Goal: Submit feedback/report problem: Submit feedback/report problem

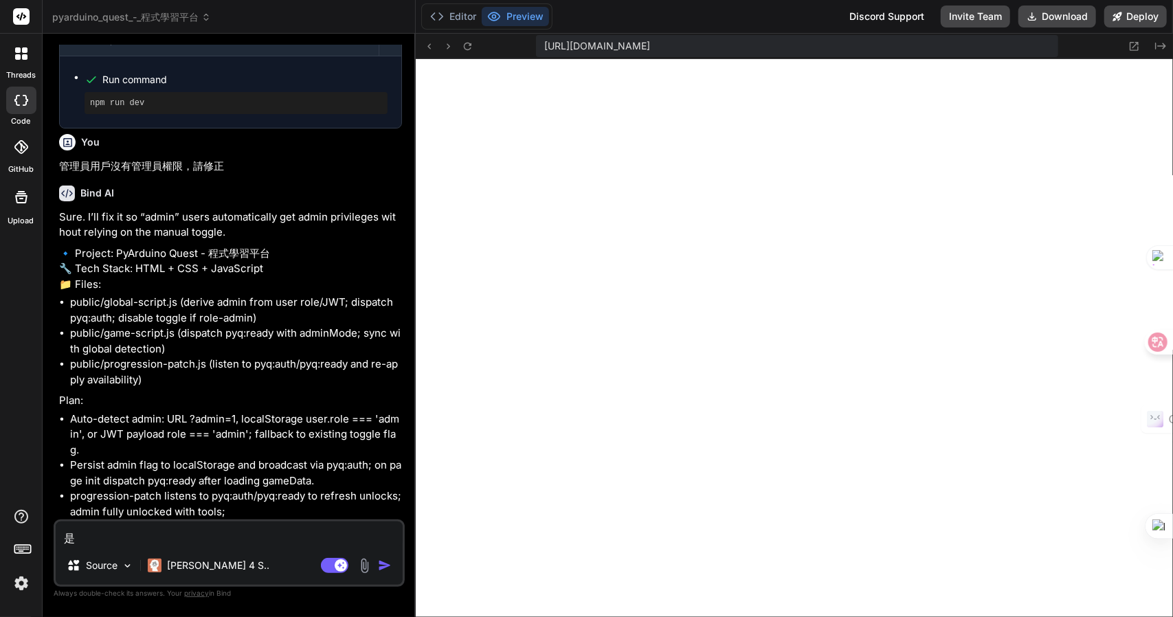
scroll to position [1270, 0]
click at [185, 546] on div "是 Source [PERSON_NAME] 4 S.. Agent Mode. When this toggle is activated, AI auto…" at bounding box center [229, 553] width 351 height 67
click at [194, 535] on textarea "是" at bounding box center [229, 534] width 347 height 25
click at [147, 542] on textarea "是" at bounding box center [229, 534] width 347 height 25
type textarea "x"
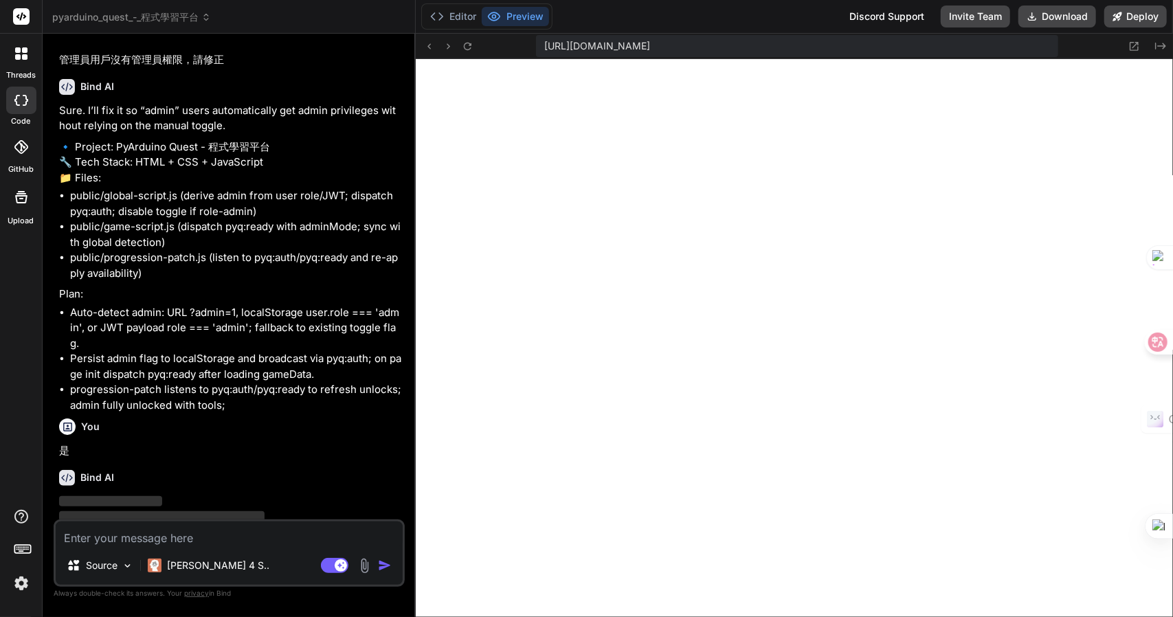
scroll to position [1413, 0]
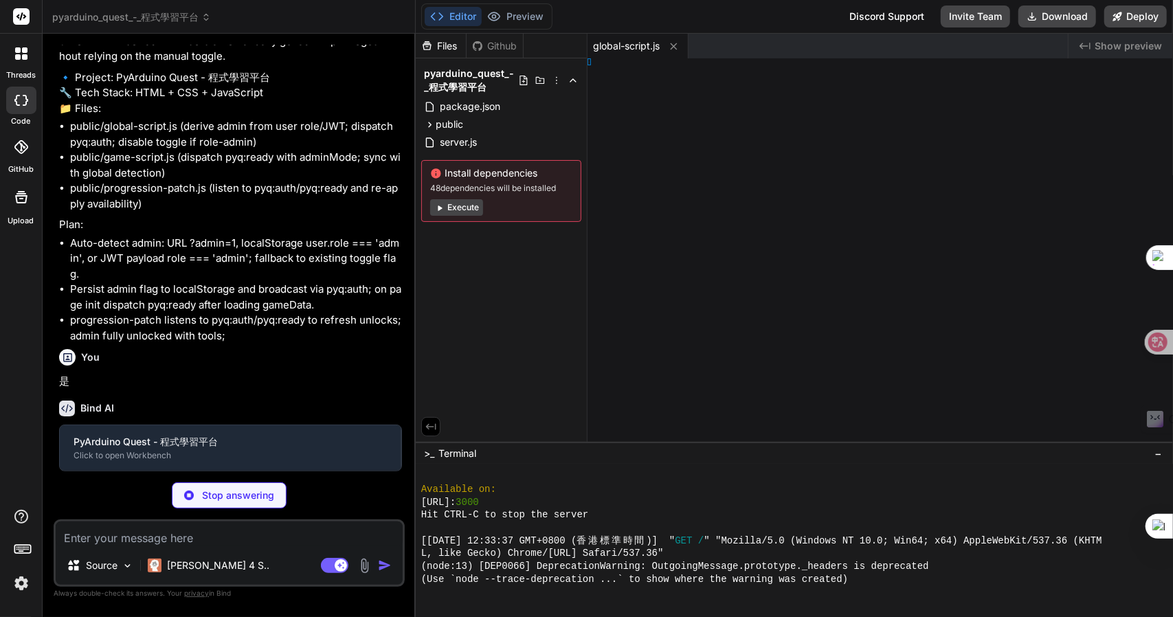
type textarea "x"
type textarea "} });"
type textarea "x"
type textarea "d(style);"
type textarea "x"
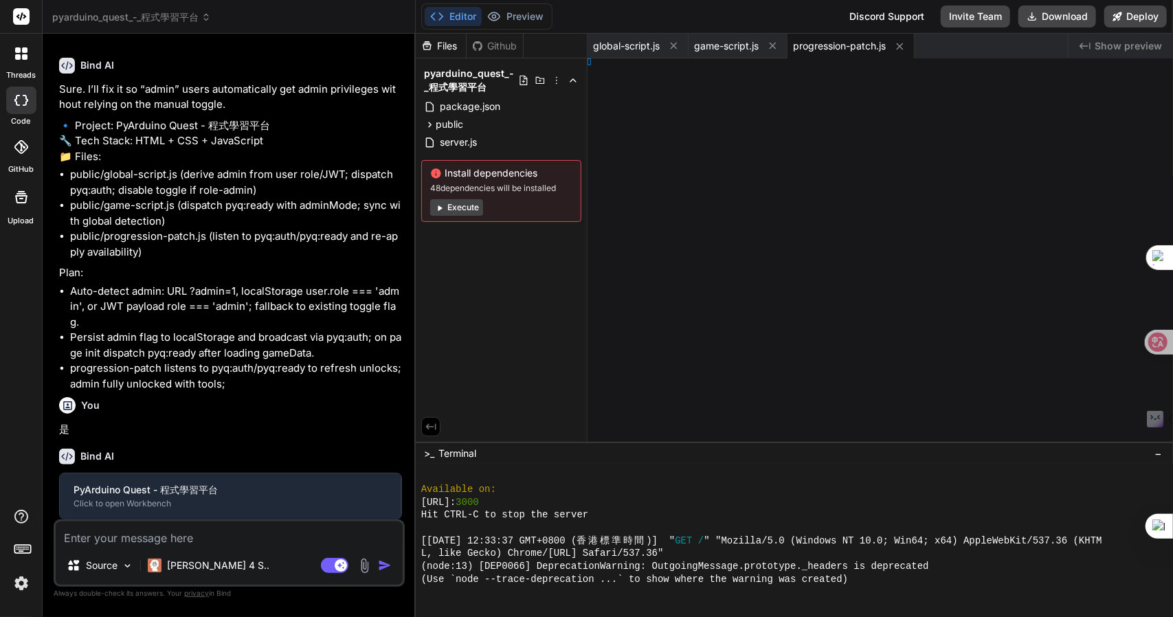
type textarea ".stage { position: relative; } `; document.head.appendChild(style);"
type textarea "x"
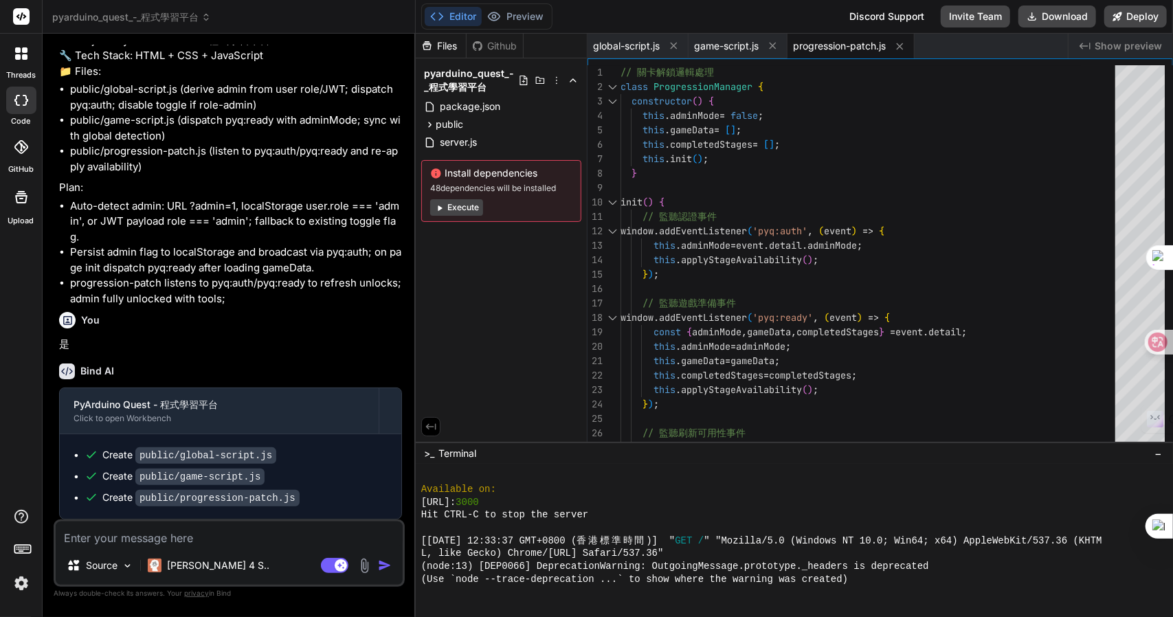
scroll to position [1481, 0]
click at [523, 19] on button "Preview" at bounding box center [515, 16] width 67 height 19
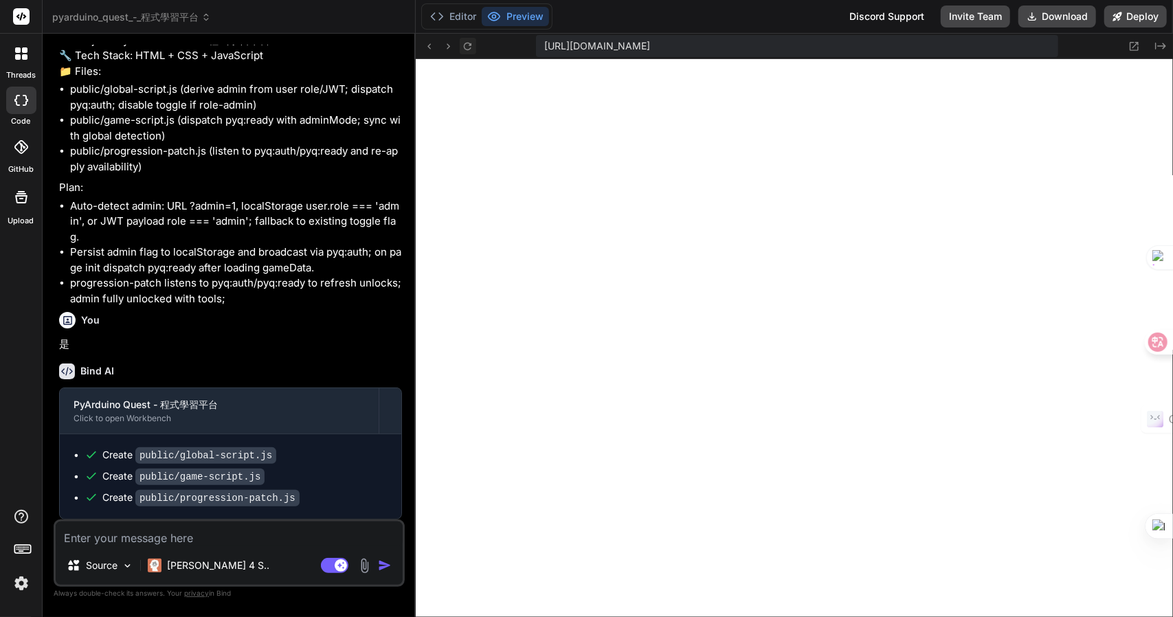
click at [476, 45] on button at bounding box center [468, 46] width 16 height 16
click at [210, 543] on textarea at bounding box center [229, 534] width 347 height 25
type textarea "e"
type textarea "x"
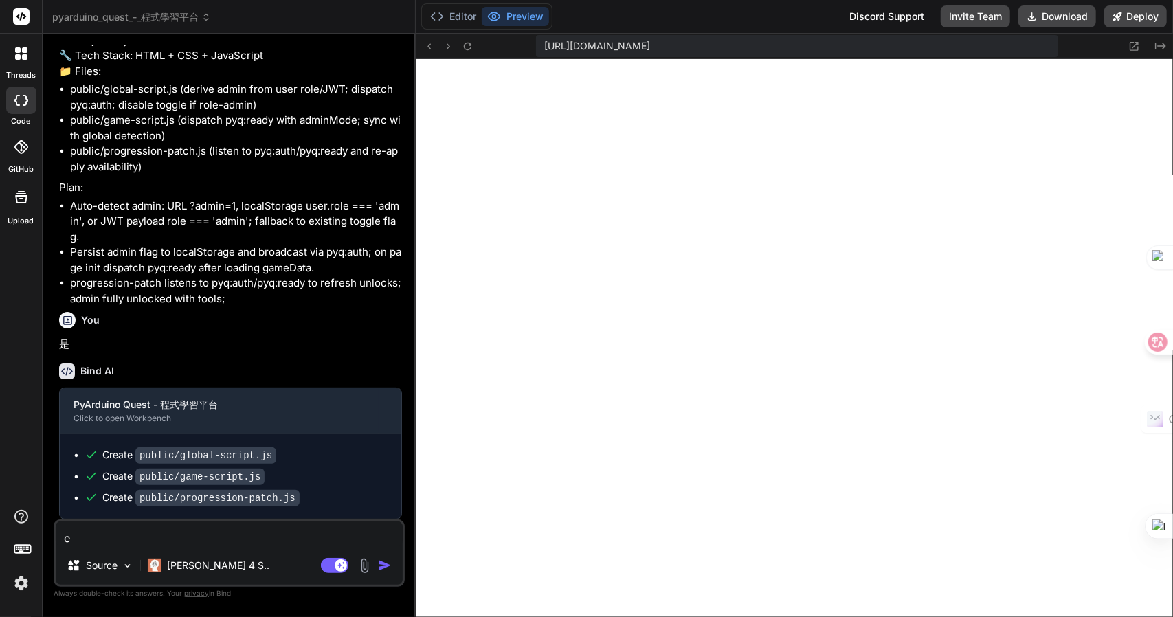
type textarea "en"
type textarea "x"
type textarea "ene"
type textarea "x"
type textarea "ene"
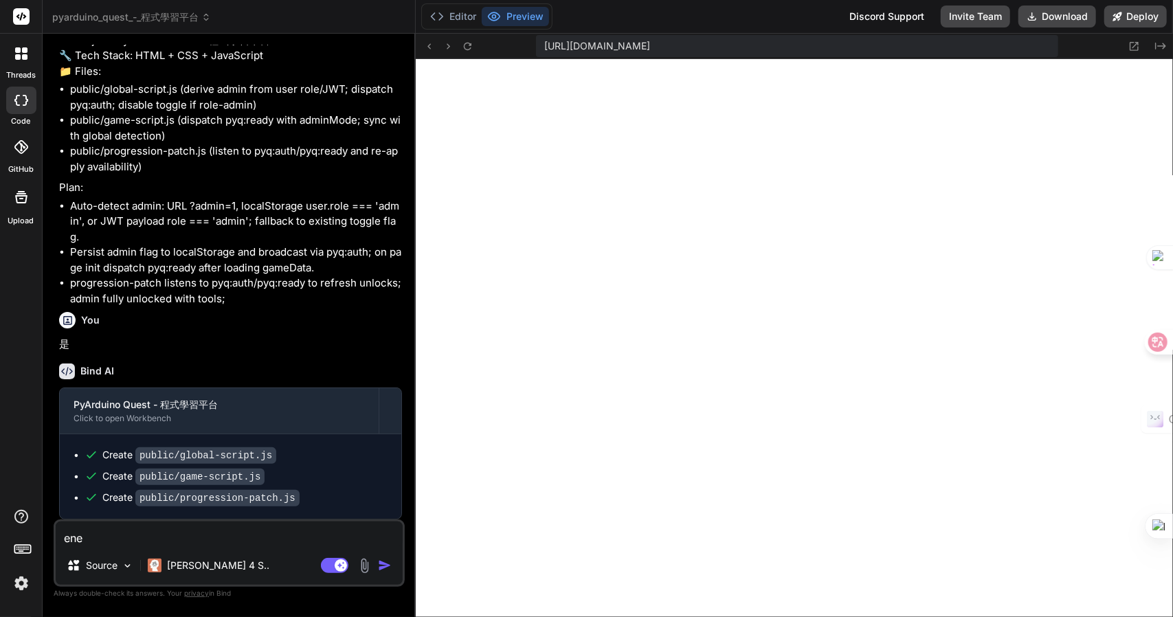
type textarea "x"
type textarea "ene"
type textarea "x"
type textarea "en"
type textarea "x"
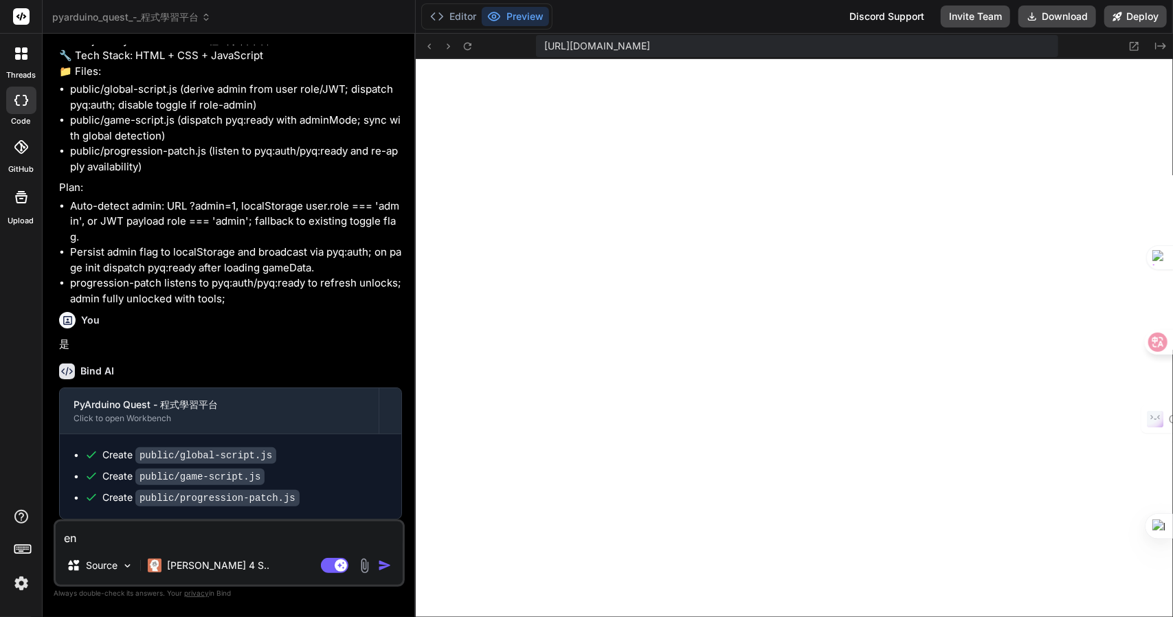
type textarea "e"
type textarea "x"
type textarea "e"
type textarea "x"
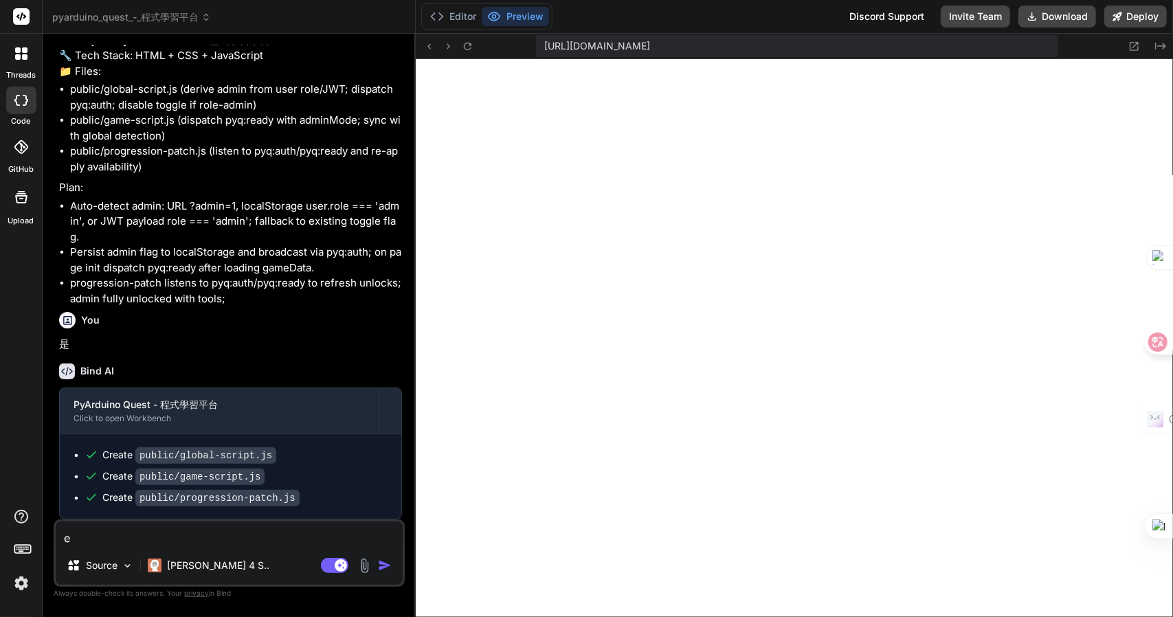
type textarea "en"
type textarea "x"
type textarea "ene"
type textarea "x"
type textarea "ene"
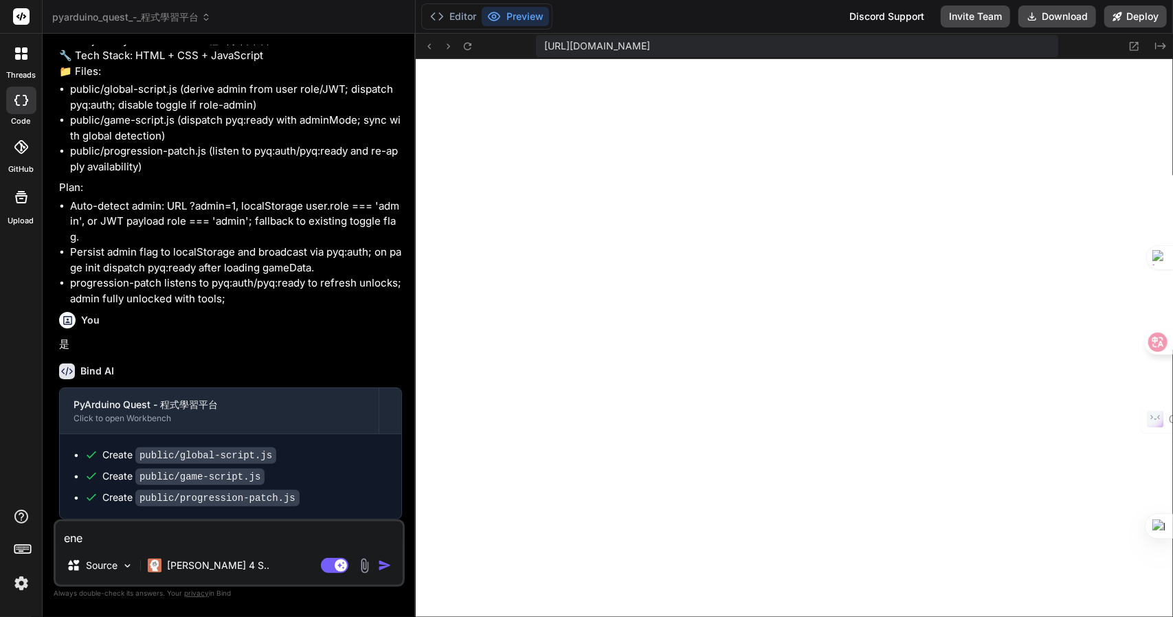
type textarea "x"
type textarea "ene"
type textarea "x"
type textarea "en"
type textarea "x"
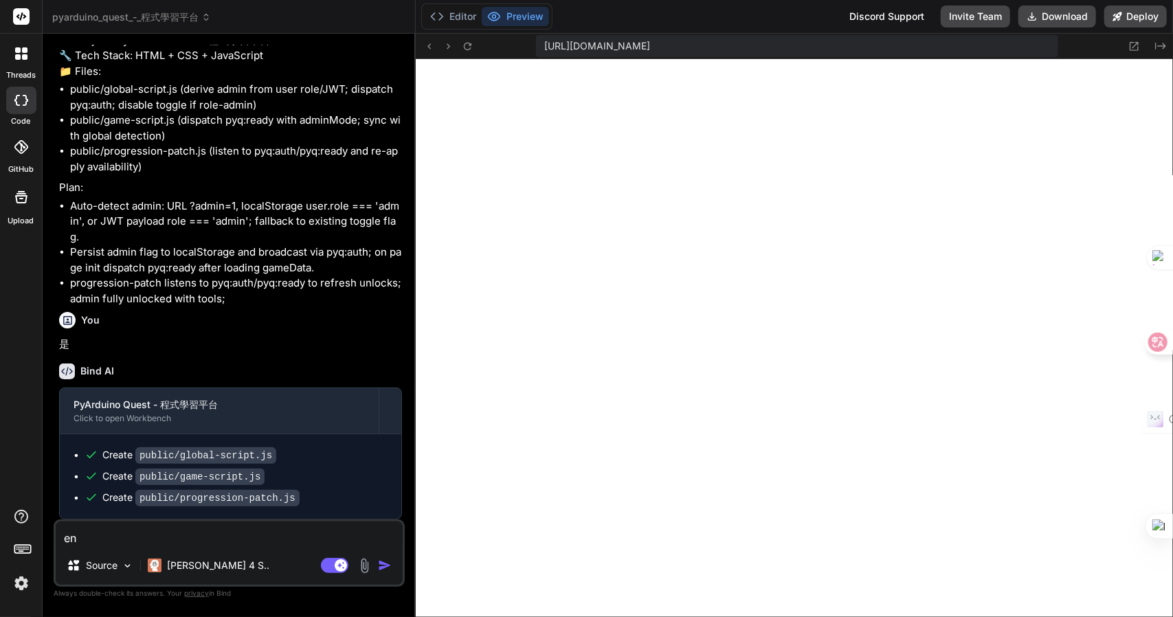
type textarea "e"
type textarea "x"
type textarea "水"
type textarea "x"
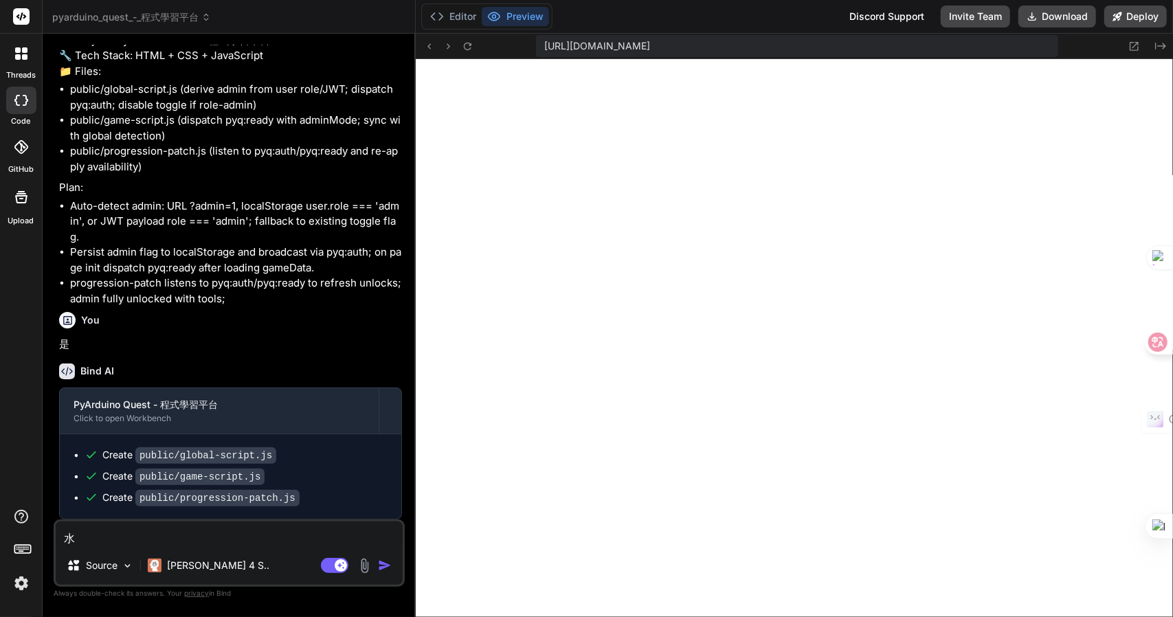
type textarea "水弓"
type textarea "x"
type textarea "水弓水"
type textarea "x"
type textarea "沒"
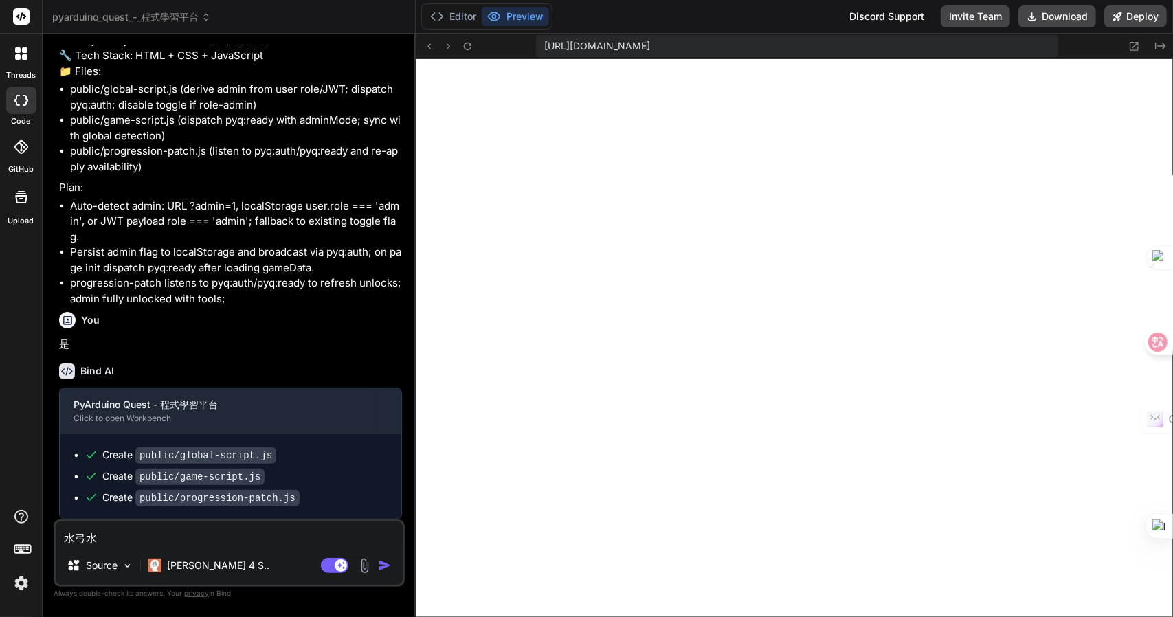
type textarea "x"
type textarea "沒大"
type textarea "x"
type textarea "沒大月"
type textarea "x"
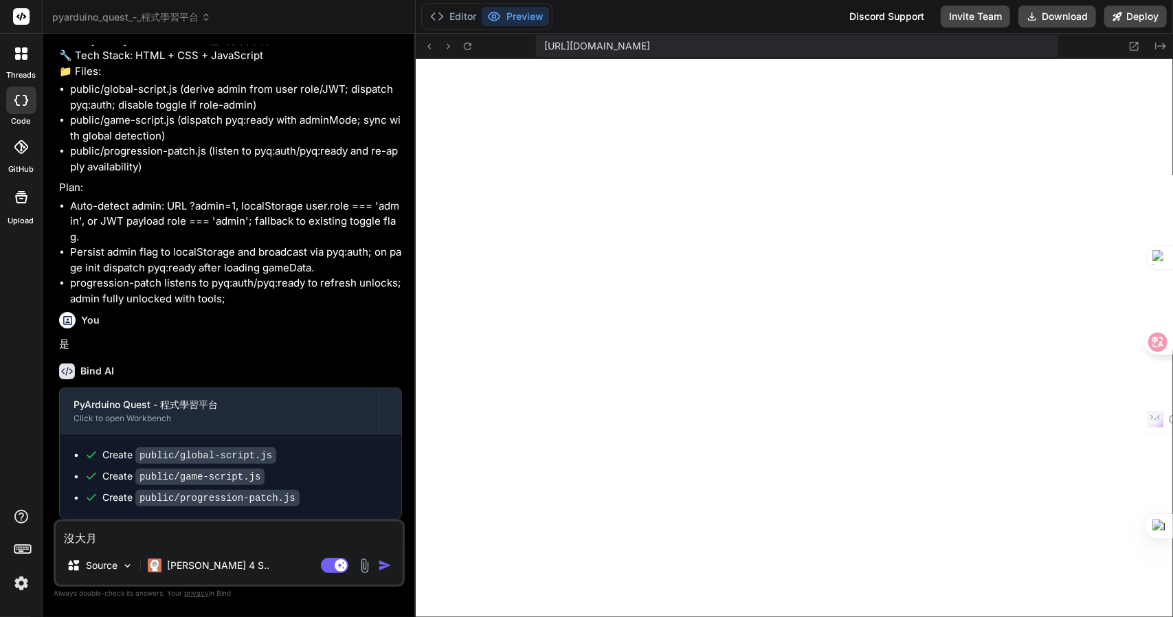
type textarea "沒有"
type textarea "x"
type textarea "沒有弓"
type textarea "x"
type textarea "沒有[PERSON_NAME]"
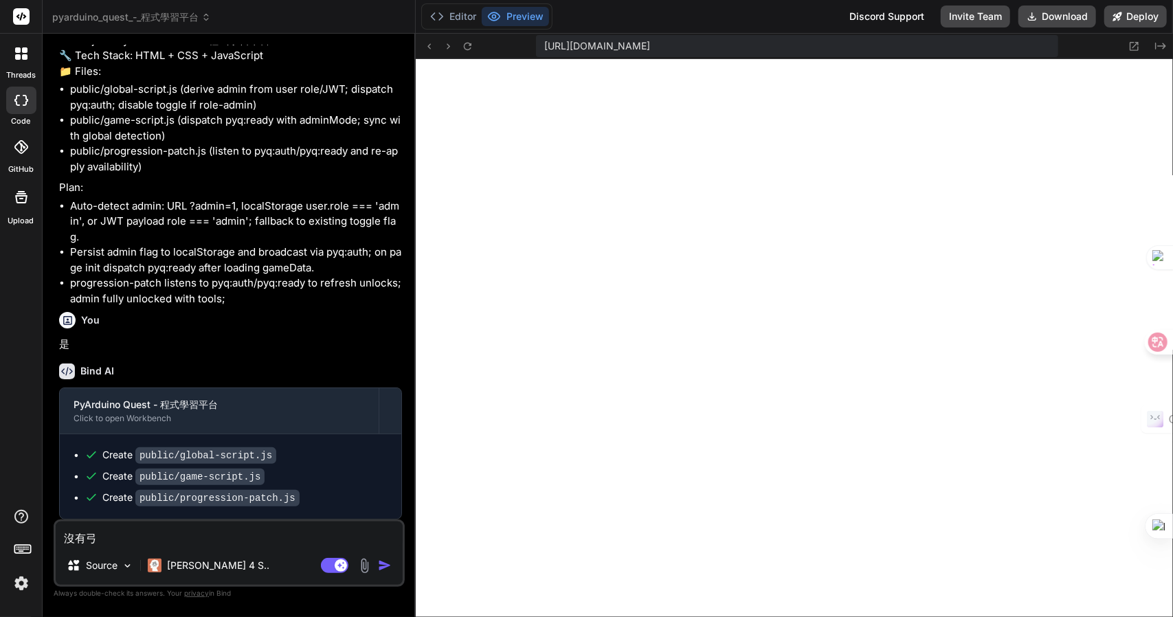
type textarea "x"
type textarea "沒有了"
type textarea "x"
type textarea "沒有了一"
type textarea "x"
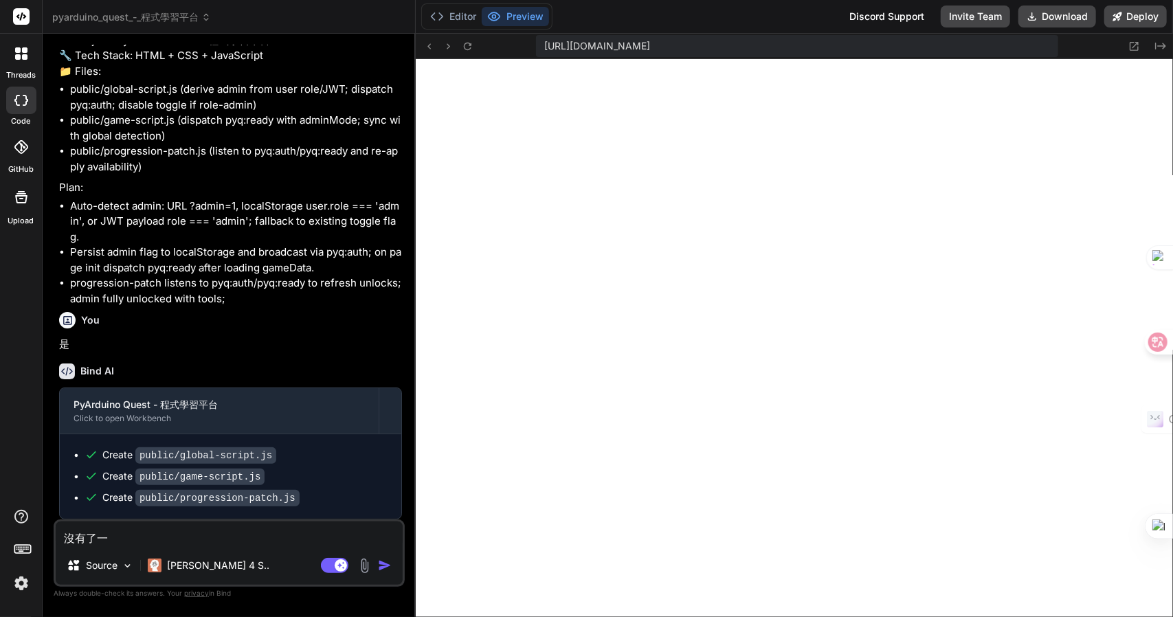
type textarea "沒有了一中"
type textarea "x"
type textarea "沒有了一中大"
type textarea "x"
type textarea "沒有了一中[PERSON_NAME]"
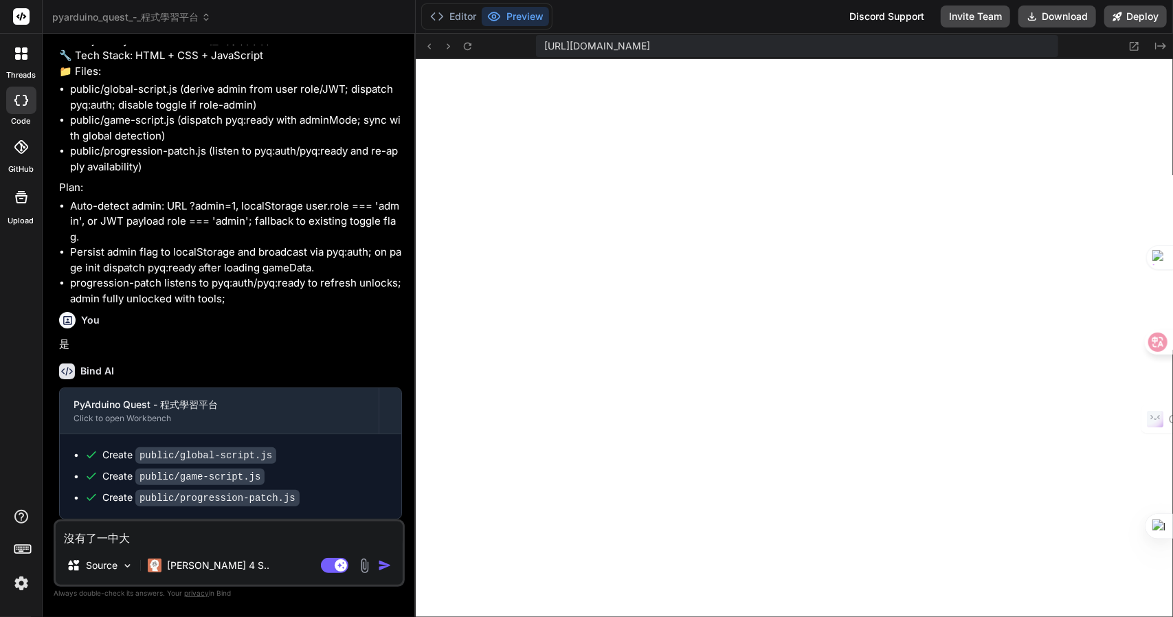
type textarea "x"
type textarea "沒有了[PERSON_NAME]"
type textarea "x"
type textarea "沒有了"
type textarea "x"
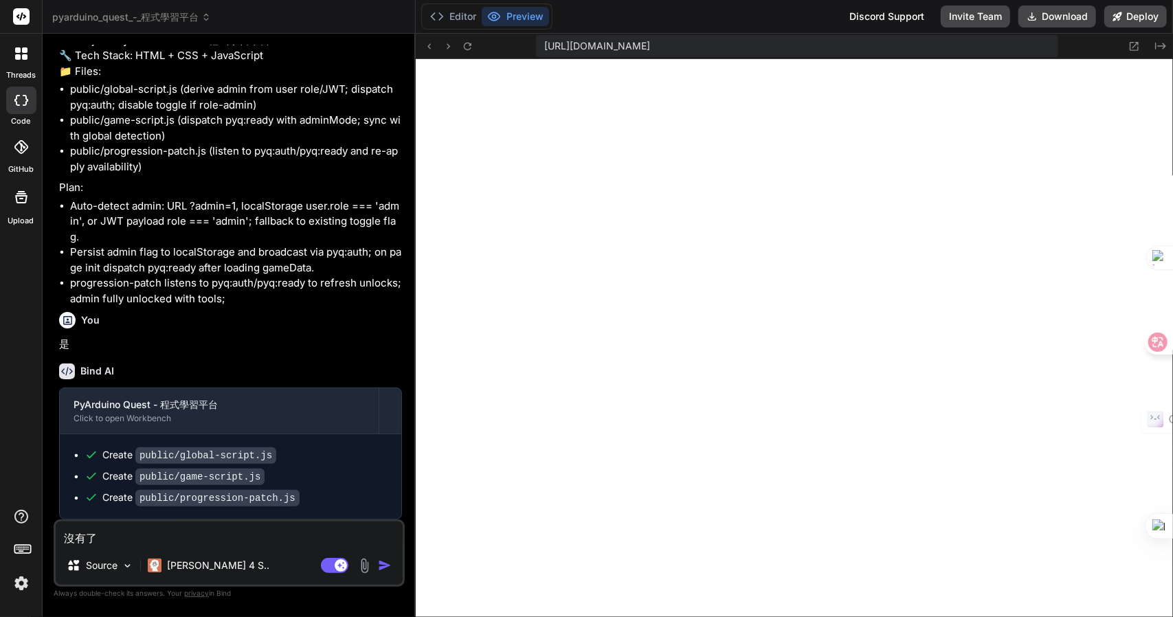
type textarea "沒有了一"
type textarea "x"
type textarea "沒有了一中"
type textarea "x"
type textarea "沒有了一[PERSON_NAME]"
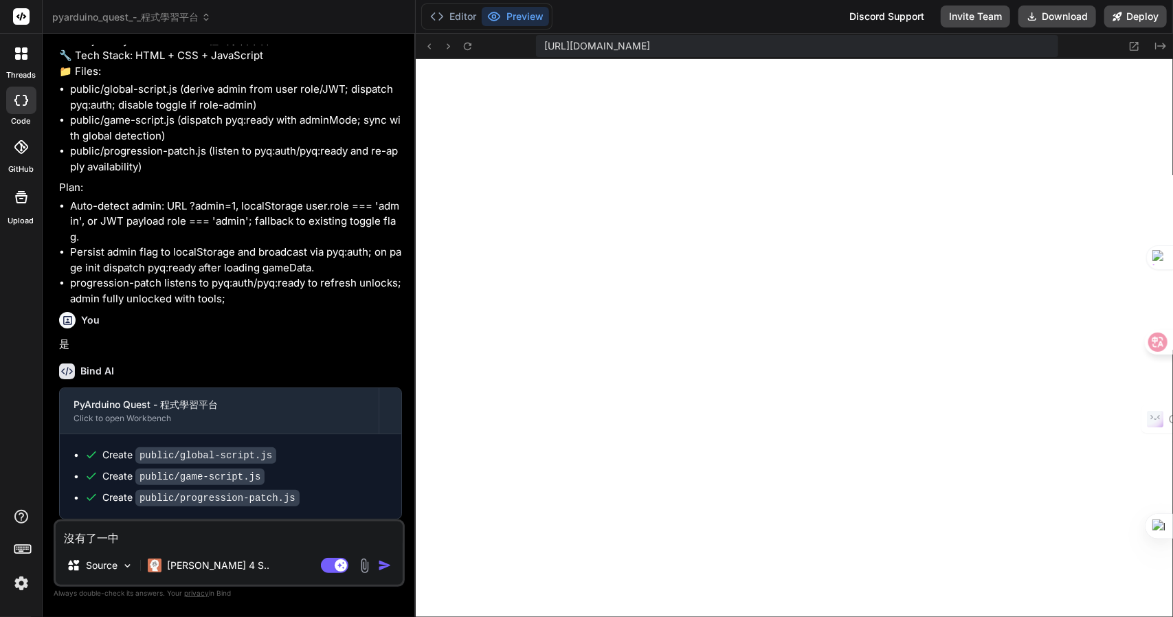
type textarea "x"
type textarea "沒有了一[PERSON_NAME]"
type textarea "x"
type textarea "沒有了更"
type textarea "x"
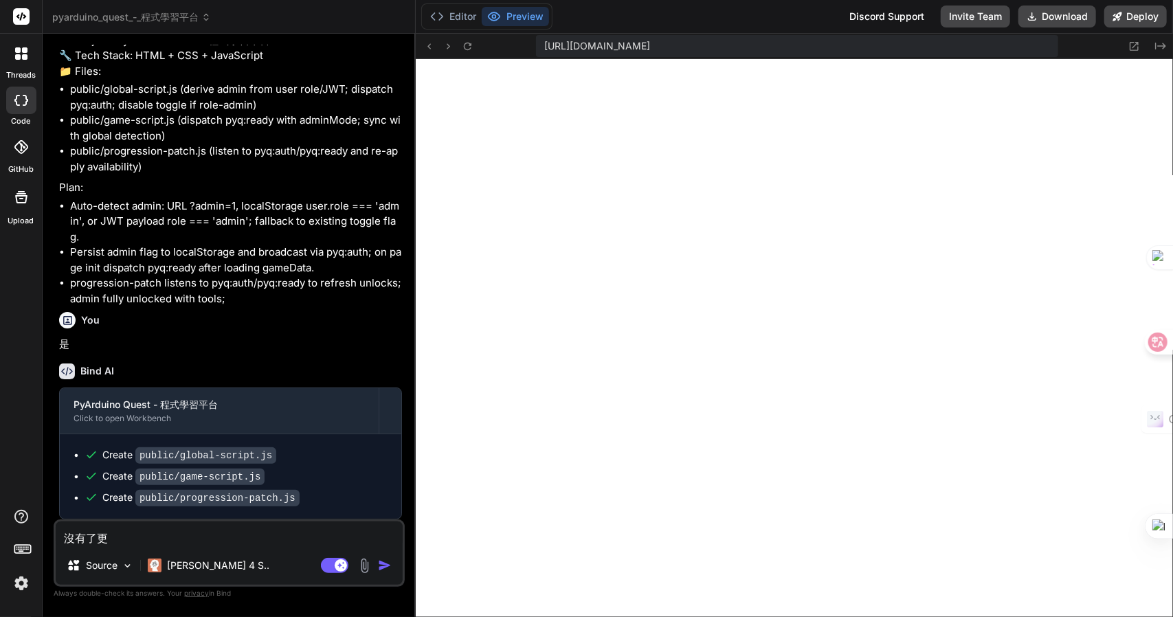
type textarea "沒有了更卜"
type textarea "x"
type textarea "沒有了更"
type textarea "x"
type textarea "沒有了更手"
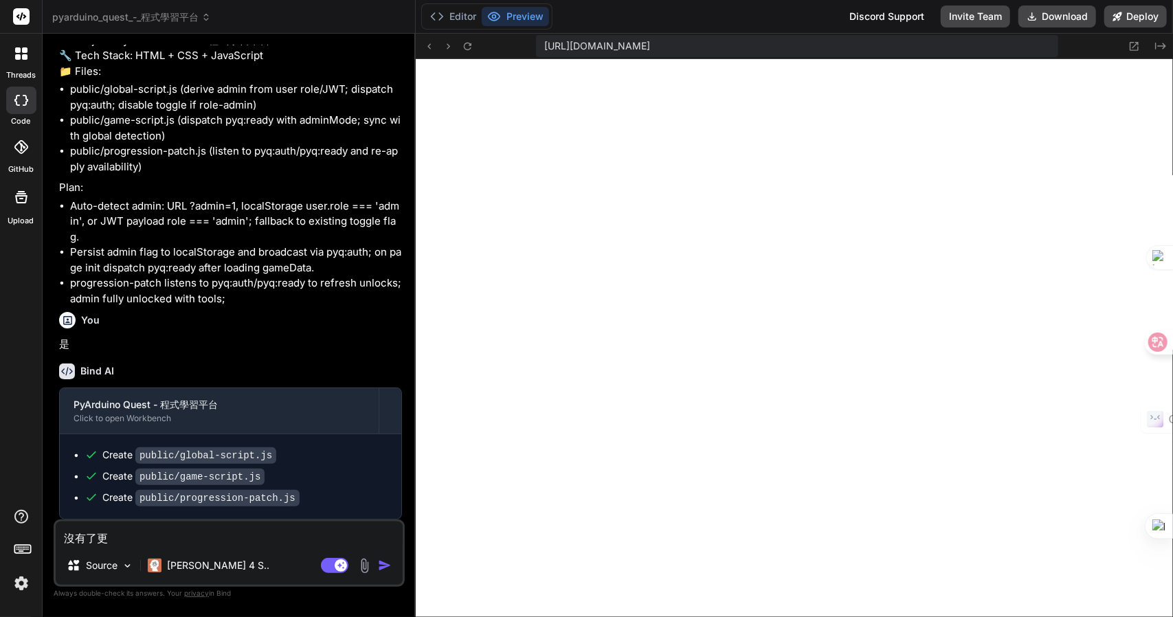
type textarea "x"
type textarea "沒有了更手弓"
type textarea "x"
type textarea "沒有了更手弓月"
type textarea "x"
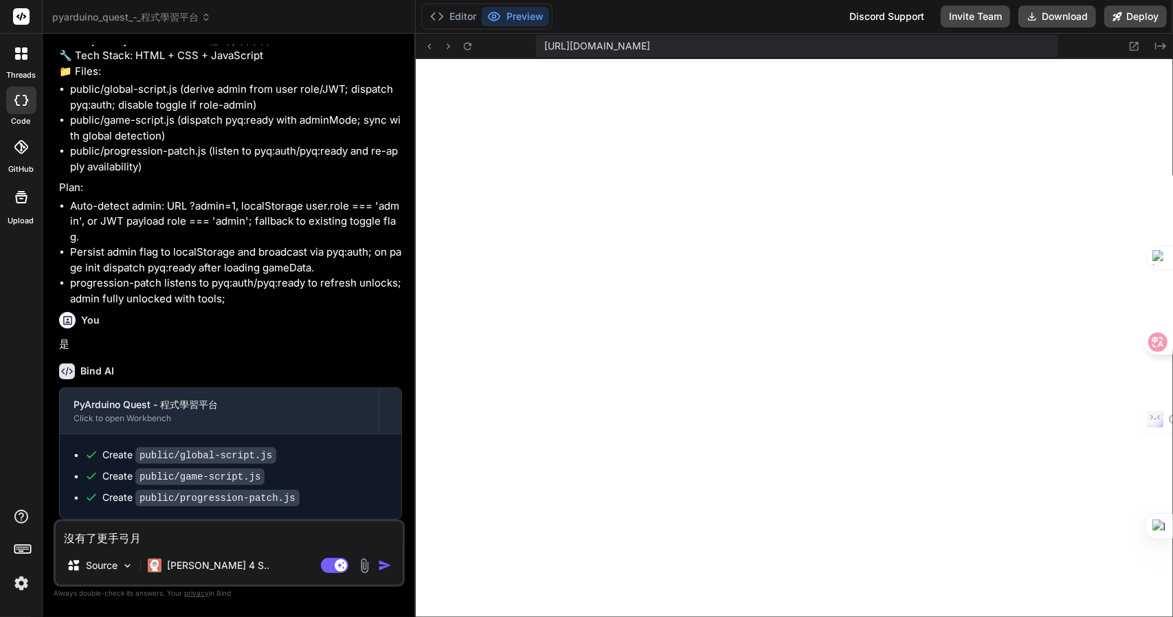
type textarea "沒有了更手[PERSON_NAME]"
type textarea "x"
type textarea "沒有了更換"
type textarea "x"
type textarea "沒有了更換[PERSON_NAME]"
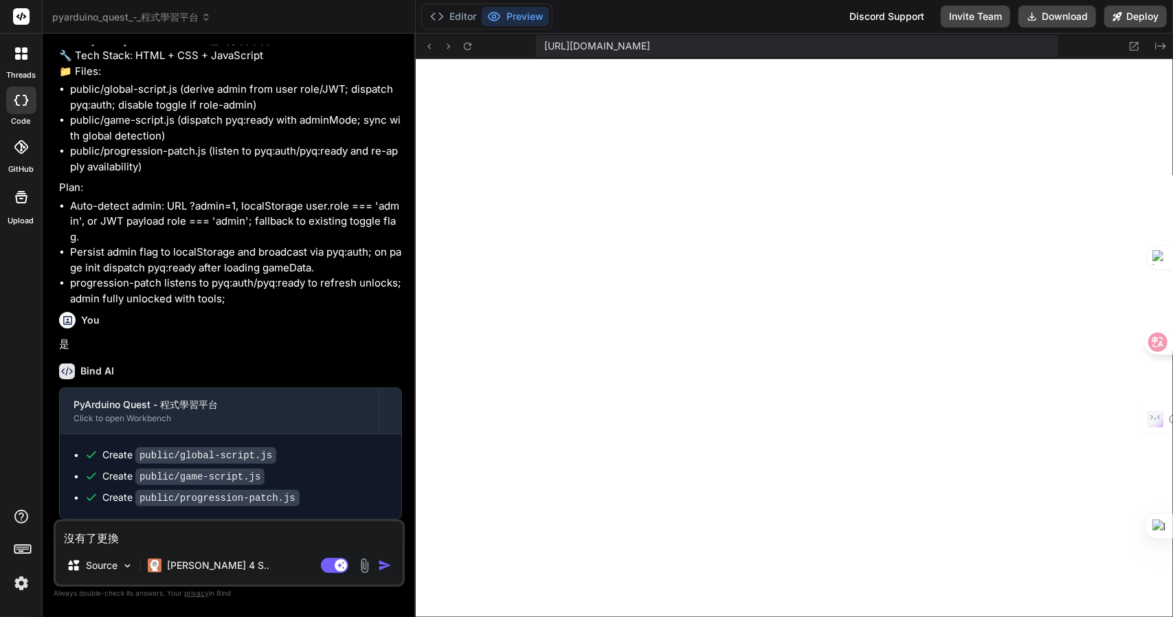
type textarea "x"
type textarea "沒有了更換[PERSON_NAME]大"
type textarea "x"
type textarea "沒有了更換戈大弓"
type textarea "x"
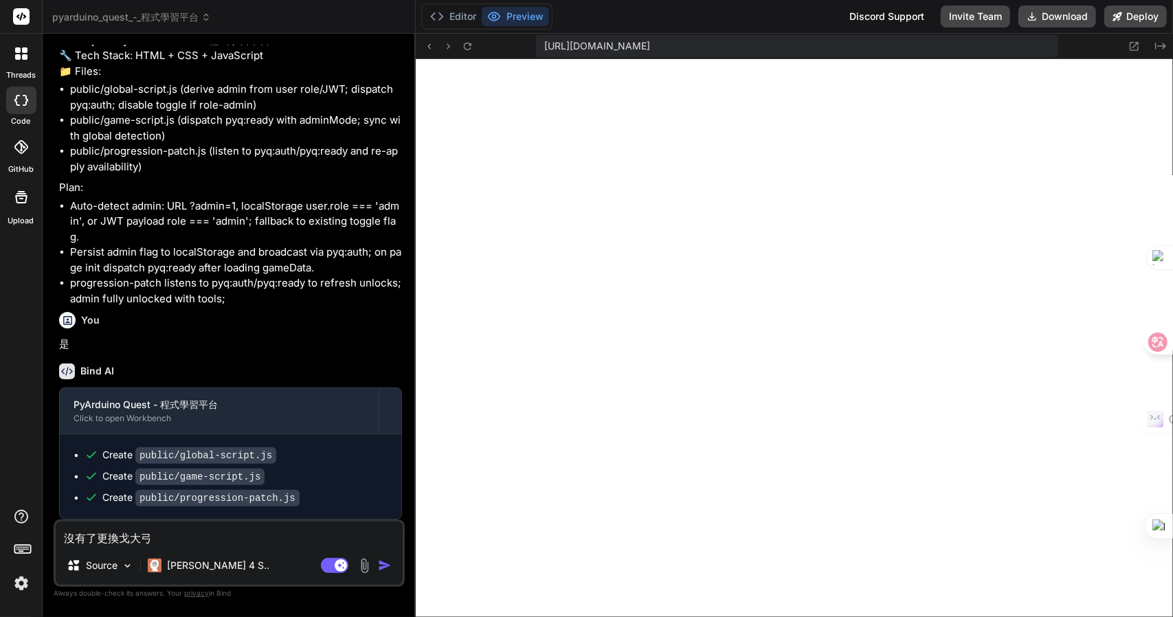
type textarea "沒有了更換戈大弓火"
type textarea "x"
type textarea "沒有了更換為"
type textarea "x"
type textarea "沒有了更換為竹"
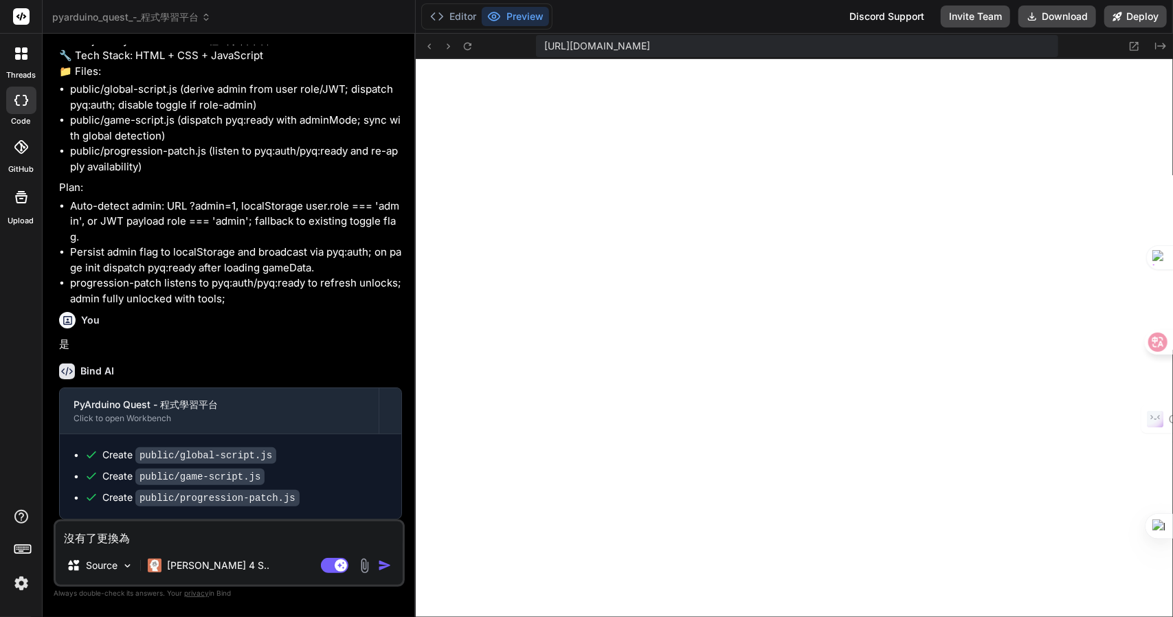
type textarea "x"
type textarea "沒有了更換為竹十"
type textarea "x"
type textarea "沒有了更換為竹十口"
type textarea "x"
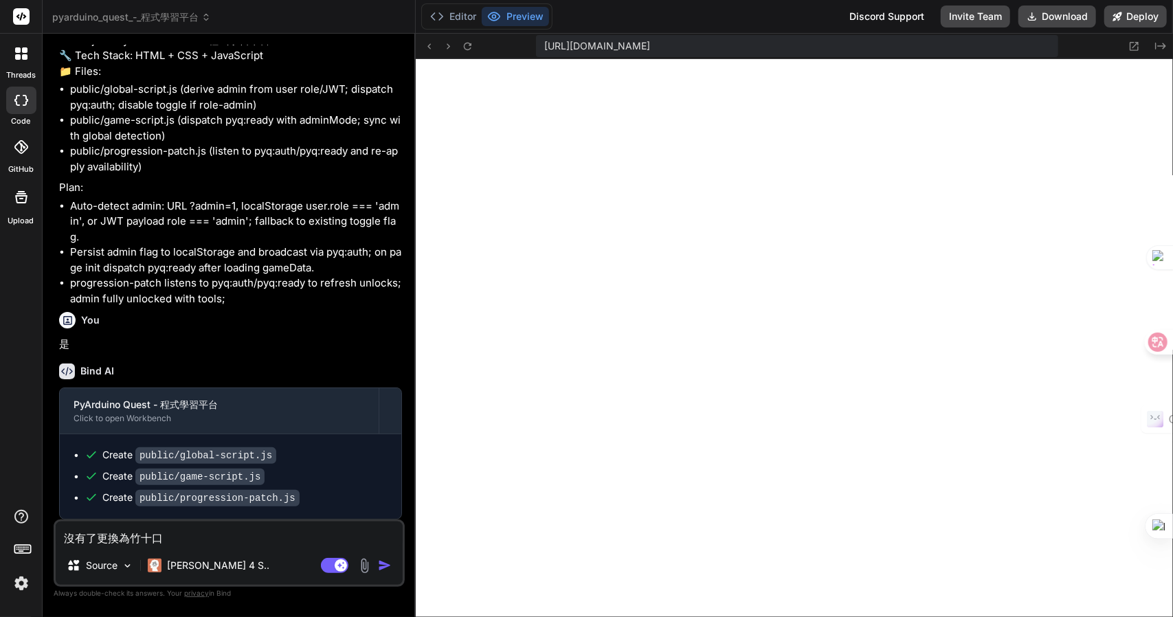
type textarea "沒有了更換為竹十口口"
type textarea "x"
type textarea "沒有了更換為管"
type textarea "x"
type textarea "沒有了更換為管一"
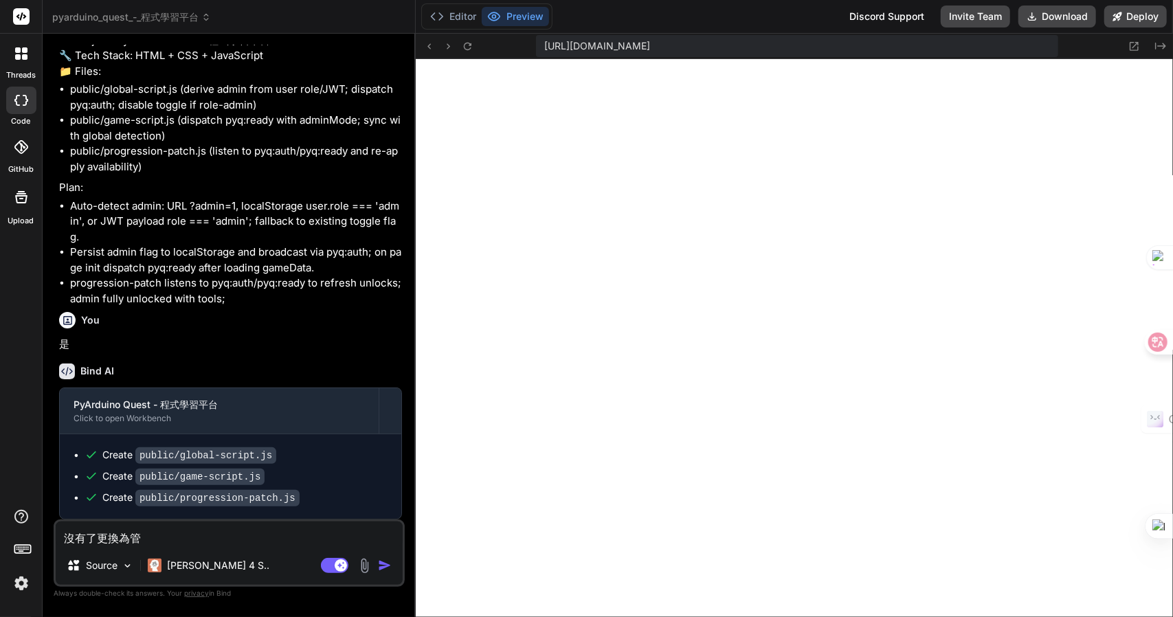
type textarea "x"
type textarea "沒有了更換為管一土"
type textarea "x"
type textarea "沒有了更換為管一土口"
type textarea "x"
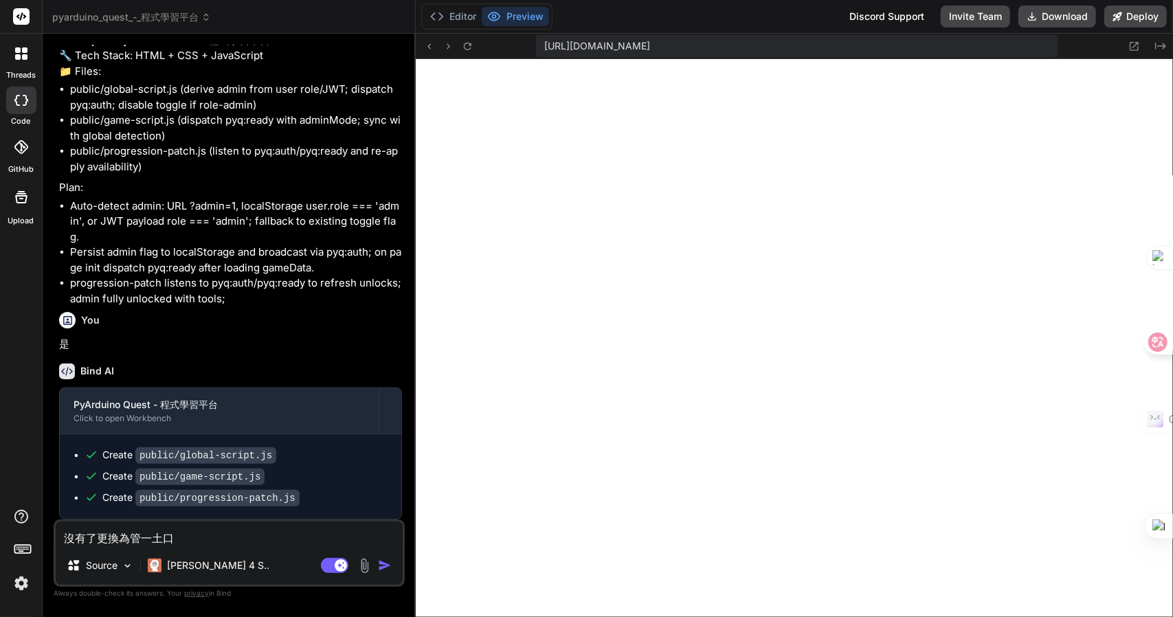
type textarea "沒有了更換為管一土口月"
type textarea "x"
type textarea "沒有了更換為管一土口月山"
type textarea "x"
type textarea "沒有了更換為管"
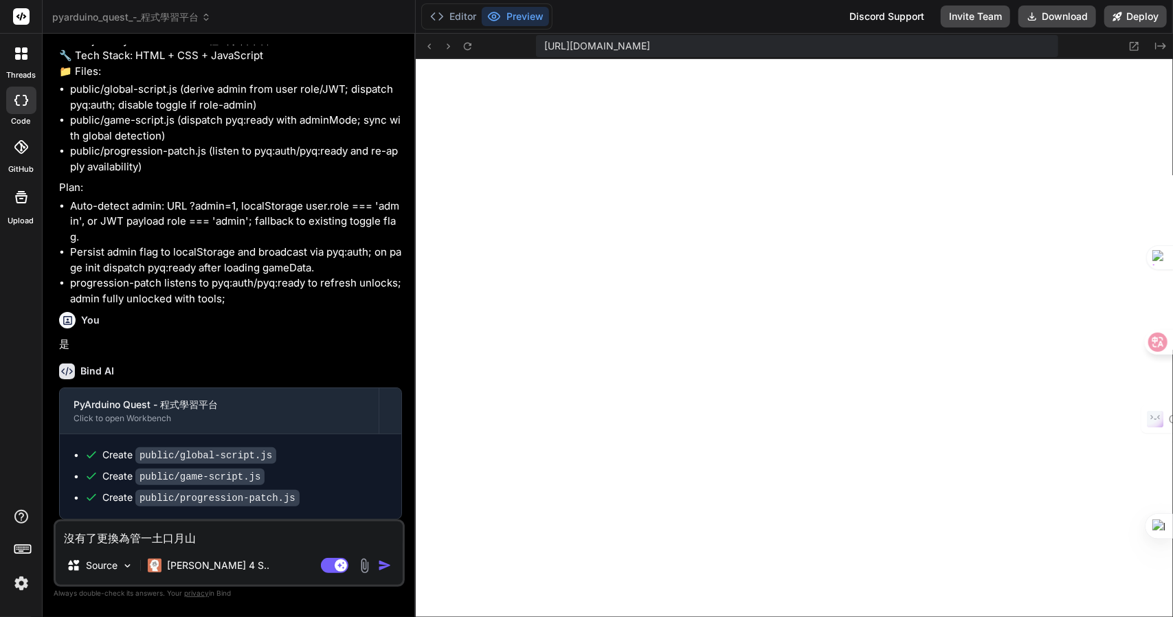
type textarea "x"
type textarea "沒有了更換為管一"
type textarea "x"
type textarea "沒有了更換為管一土"
type textarea "x"
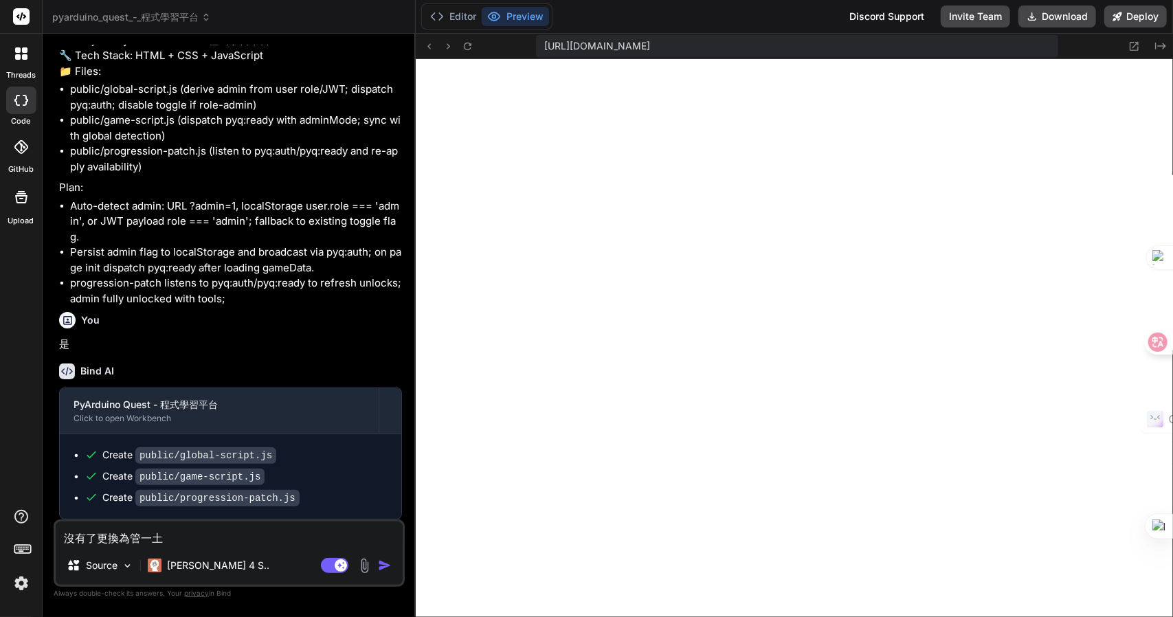
type textarea "沒有了更換為管一土田"
type textarea "x"
type textarea "沒有了更換為管一土田土"
type textarea "x"
type textarea "沒有了更換為管理"
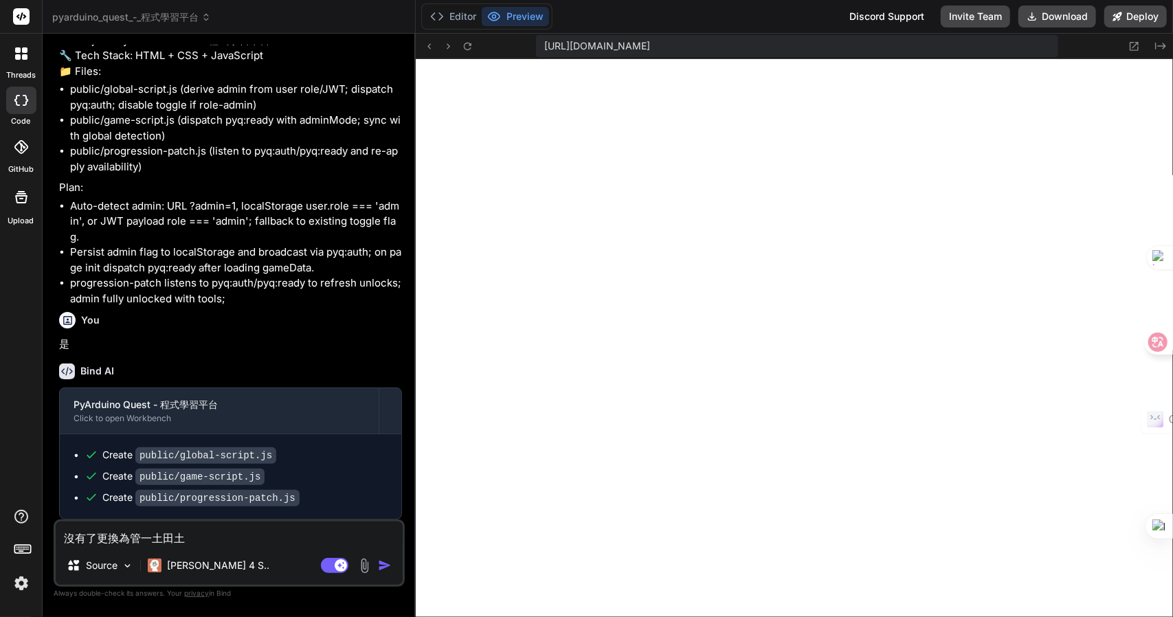
type textarea "x"
type textarea "沒有了更換為管理口"
type textarea "x"
type textarea "沒有了更換為管理口月"
type textarea "x"
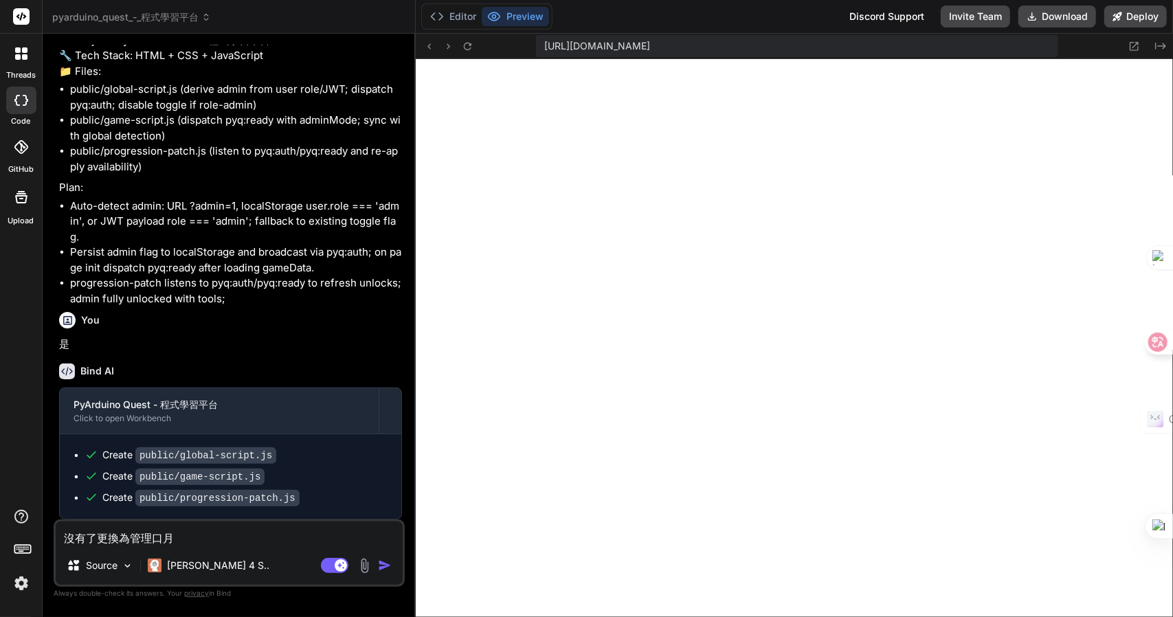
type textarea "沒有了更換為管理口月山"
type textarea "x"
type textarea "沒有了更換為管理口月山金"
type textarea "x"
type textarea "沒有了更換為管理員"
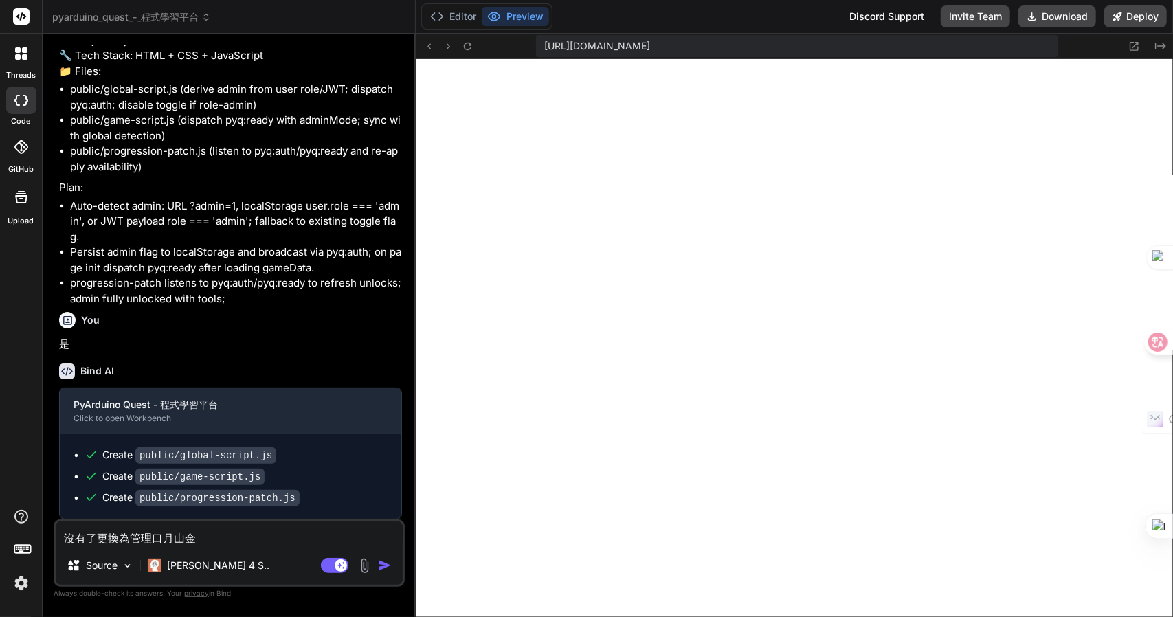
type textarea "x"
type textarea "沒有了更換為管理員[PERSON_NAME]"
type textarea "x"
type textarea "沒有了更換為管理員竹日"
type textarea "x"
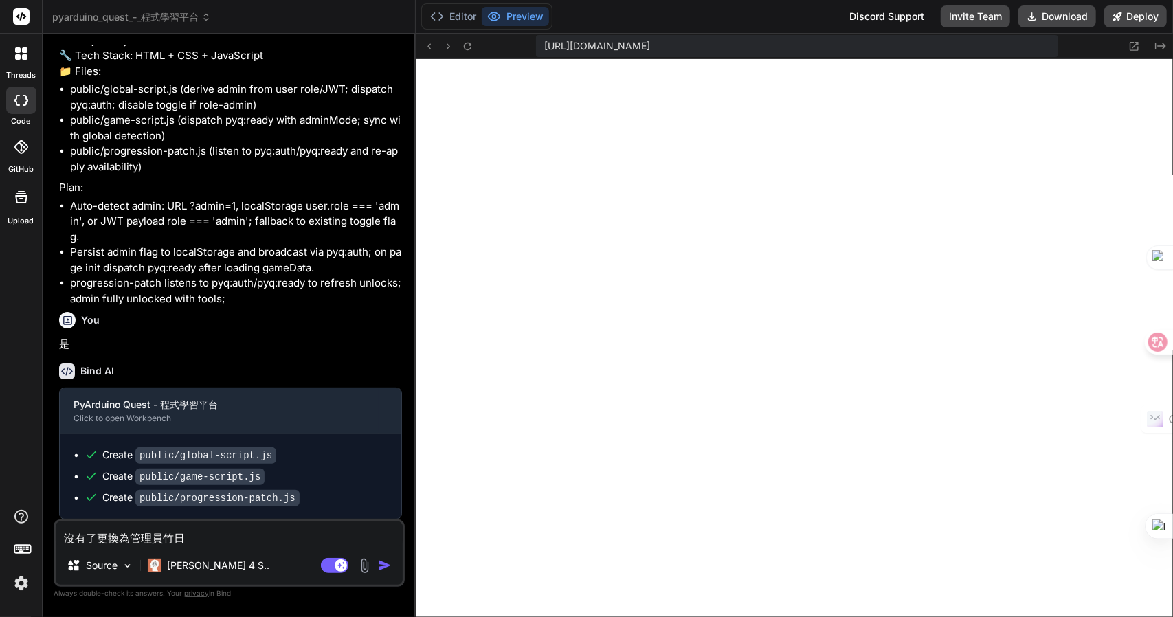
type textarea "沒有了更換為管理員竹日心"
type textarea "x"
type textarea "沒有了更換為管理員竹日心戈"
type textarea "x"
type textarea "沒有了更換為管理員的"
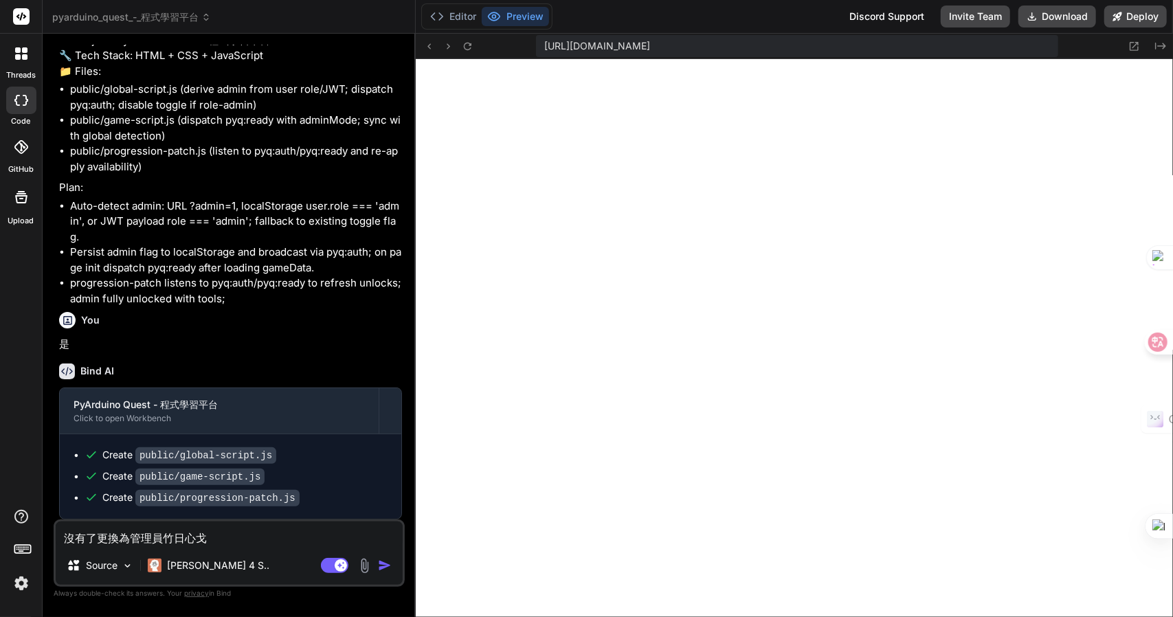
type textarea "x"
type textarea "沒有了戈更換為管理員的"
type textarea "x"
type textarea "沒有了戈弓更換為管理員的"
type textarea "x"
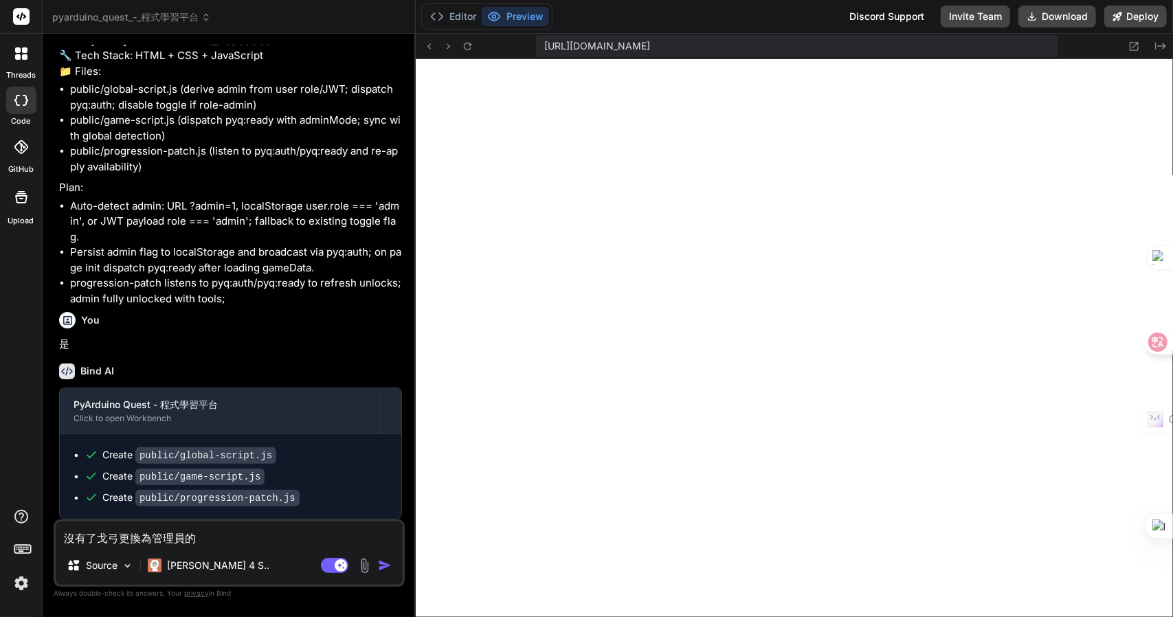
type textarea "沒有了戈弓人更換為管理員的"
type textarea "x"
type textarea "沒有了之更換為管理員的"
type textarea "x"
type textarea "沒有了之廿更換為管理員的"
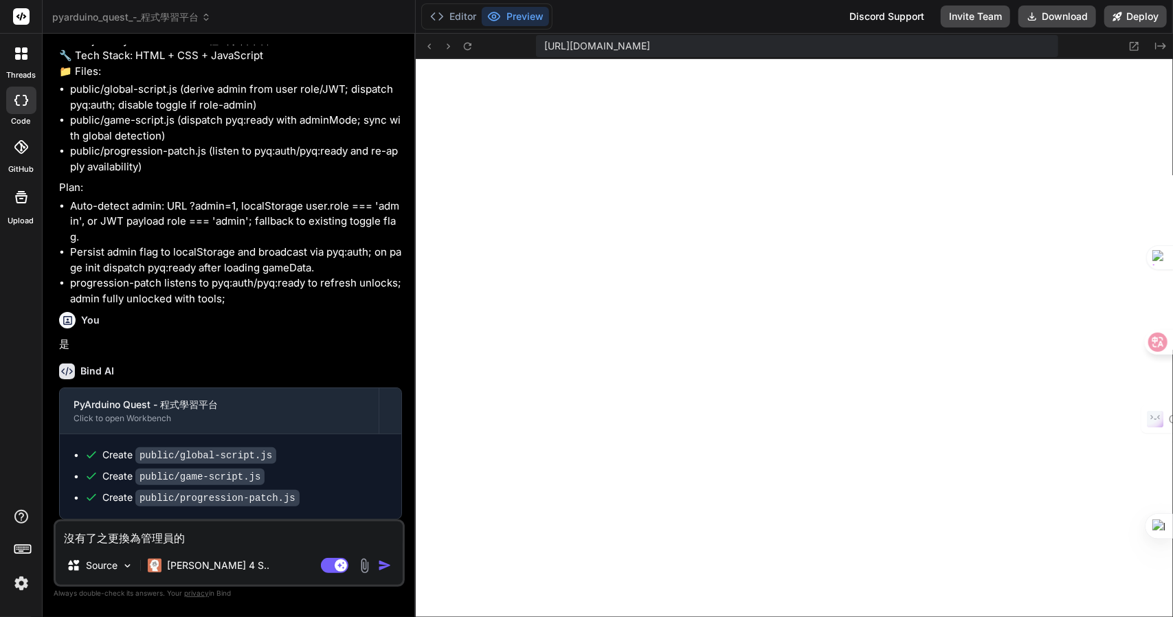
type textarea "x"
type textarea "沒有了之廿月更換為管理員的"
type textarea "x"
type textarea "沒有了之廿月中更換為管理員的"
type textarea "x"
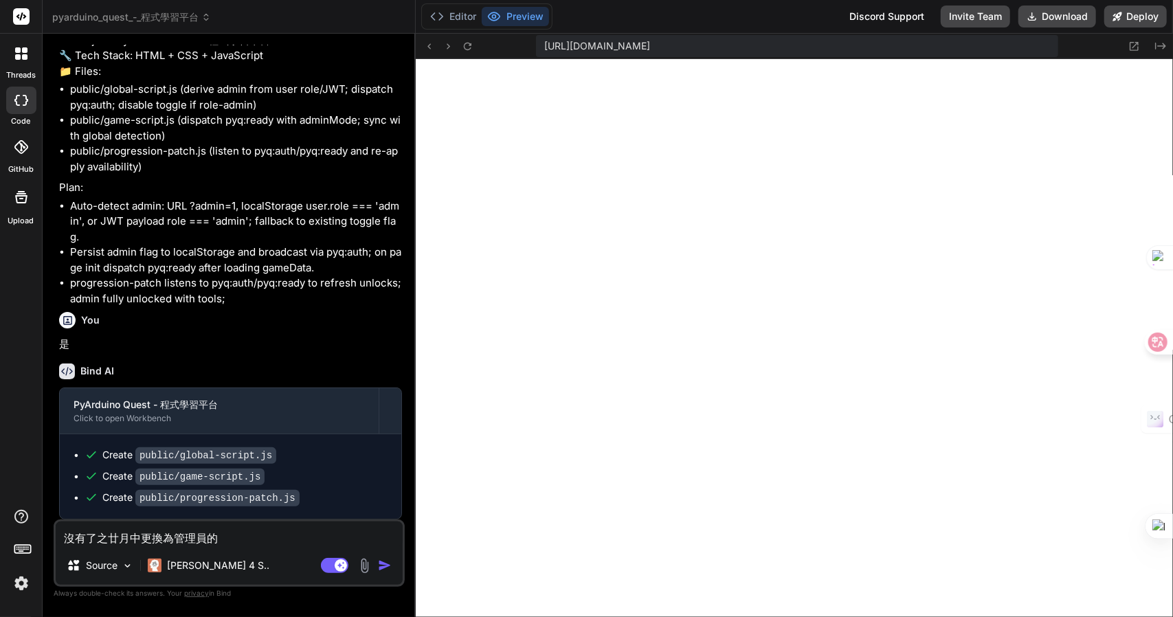
type textarea "沒有了之廿月中弓更換為管理員的"
type textarea "x"
type textarea "沒有了之前更換為管理員的"
type textarea "x"
type textarea "沒有了之前更換為管理員的手"
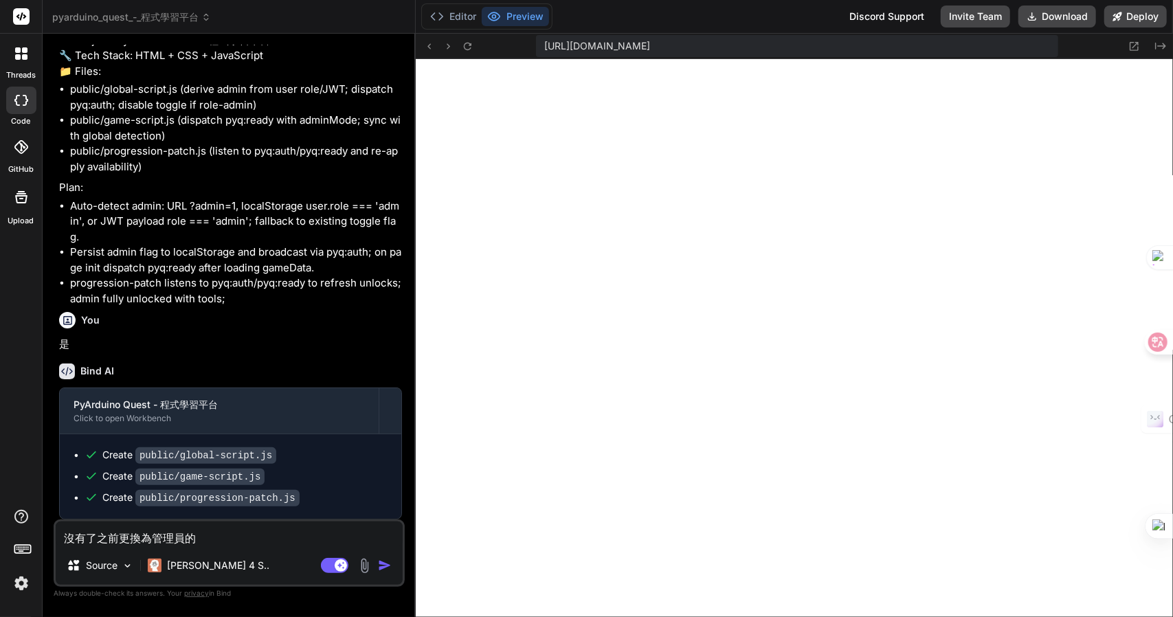
type textarea "x"
type textarea "沒有了之前更換為管理員的手十"
type textarea "x"
type textarea "沒有了之前更換為管理員的手十女"
type textarea "x"
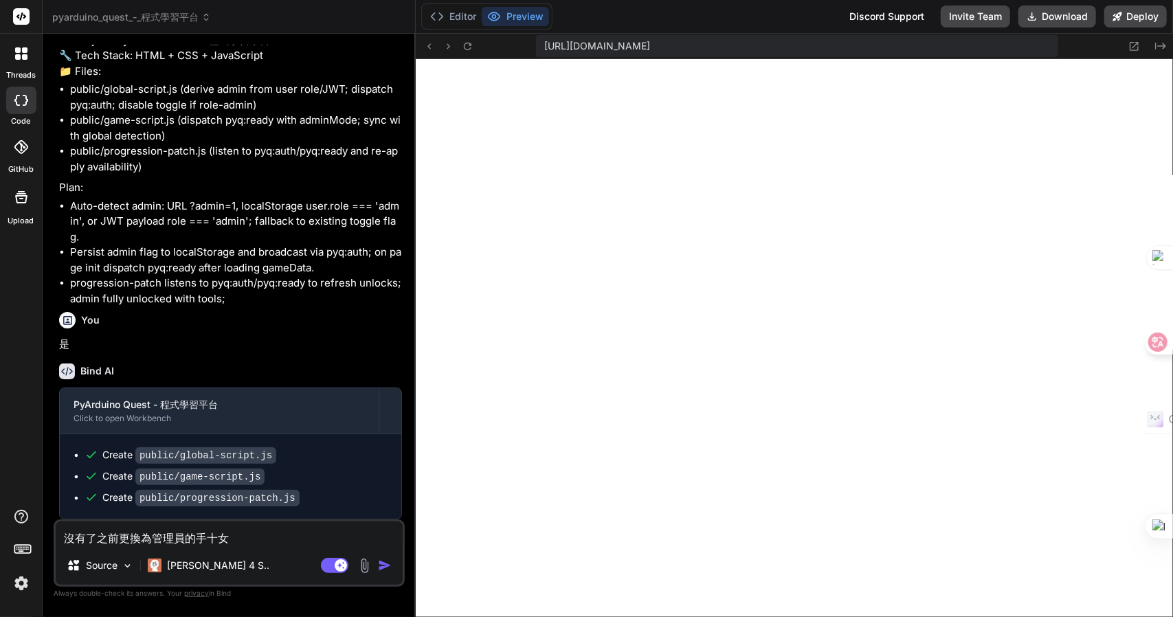
type textarea "沒有了之前更換為管理員的按"
type textarea "x"
type textarea "沒有了之前更換為管理員的按金"
type textarea "x"
type textarea "沒有了之前更換為管理員的按[PERSON_NAME]"
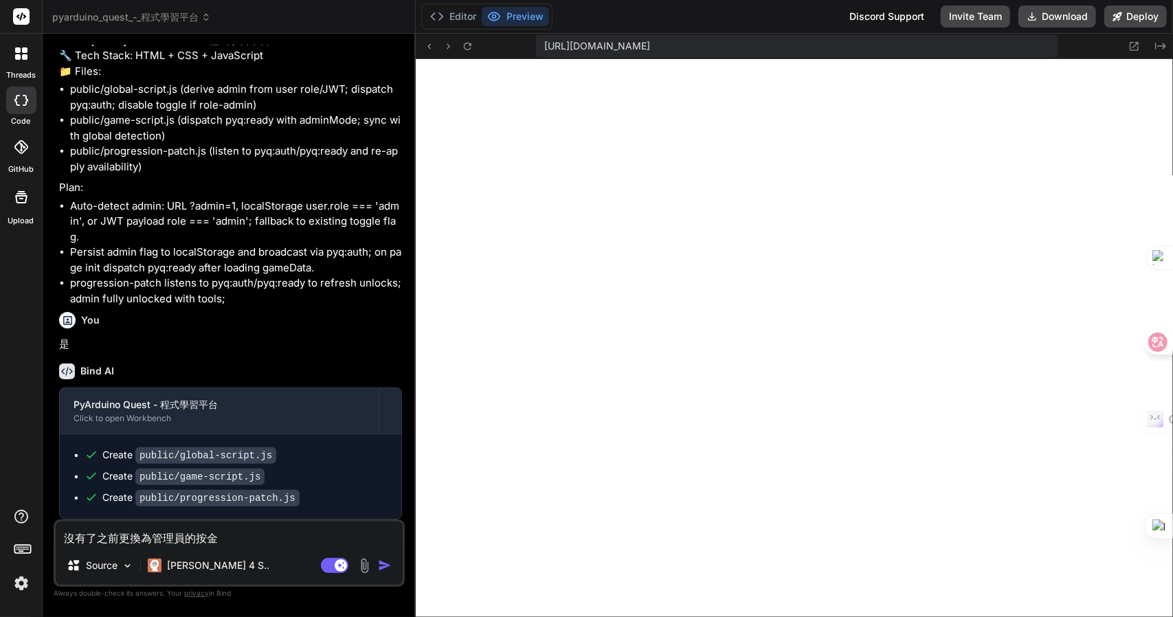
type textarea "x"
type textarea "沒有了之前更換為管理員的按[PERSON_NAME]竹"
type textarea "x"
type textarea "沒有了之前更換為管理員的按[PERSON_NAME]"
type textarea "x"
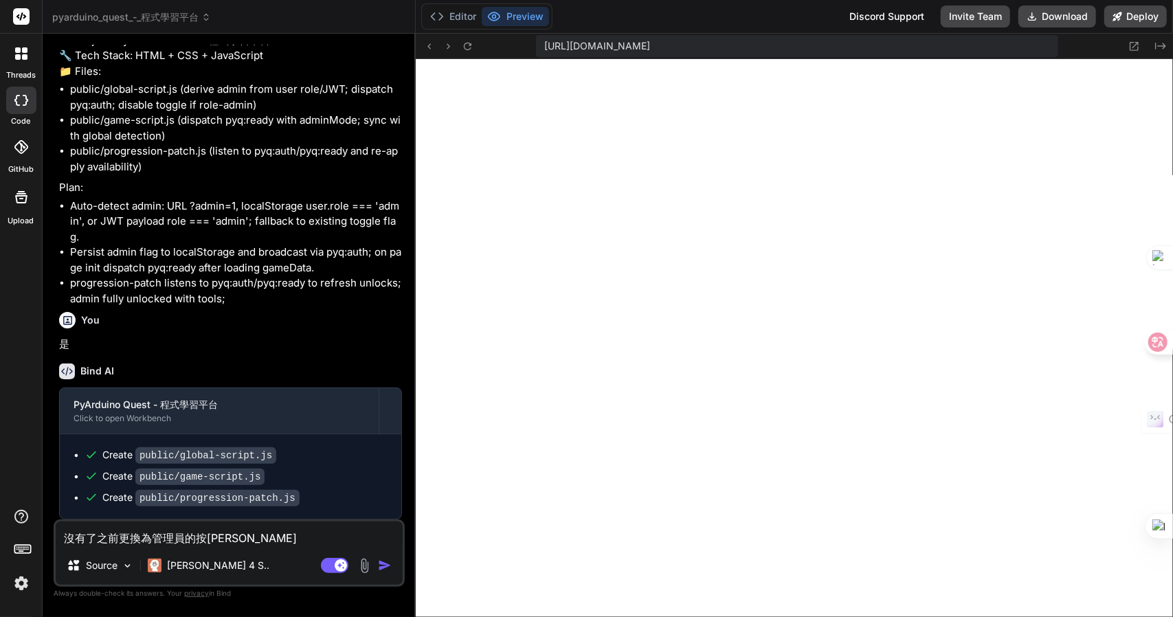
type textarea "沒有了之前更換為管理員的按[PERSON_NAME]"
type textarea "x"
type textarea "沒有了之前更換為管理員的按鈕"
type textarea "x"
type textarea "沒有了之前更換為管理員的按鈕Z"
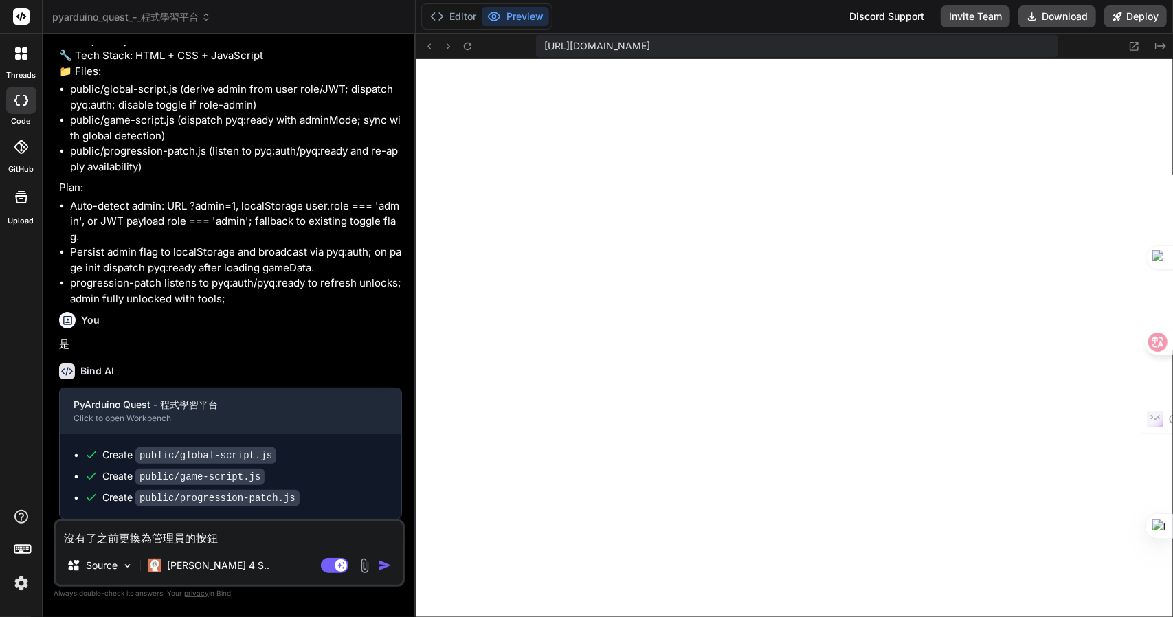
type textarea "x"
type textarea "沒有了之前更換為管理員的按鈕Z難"
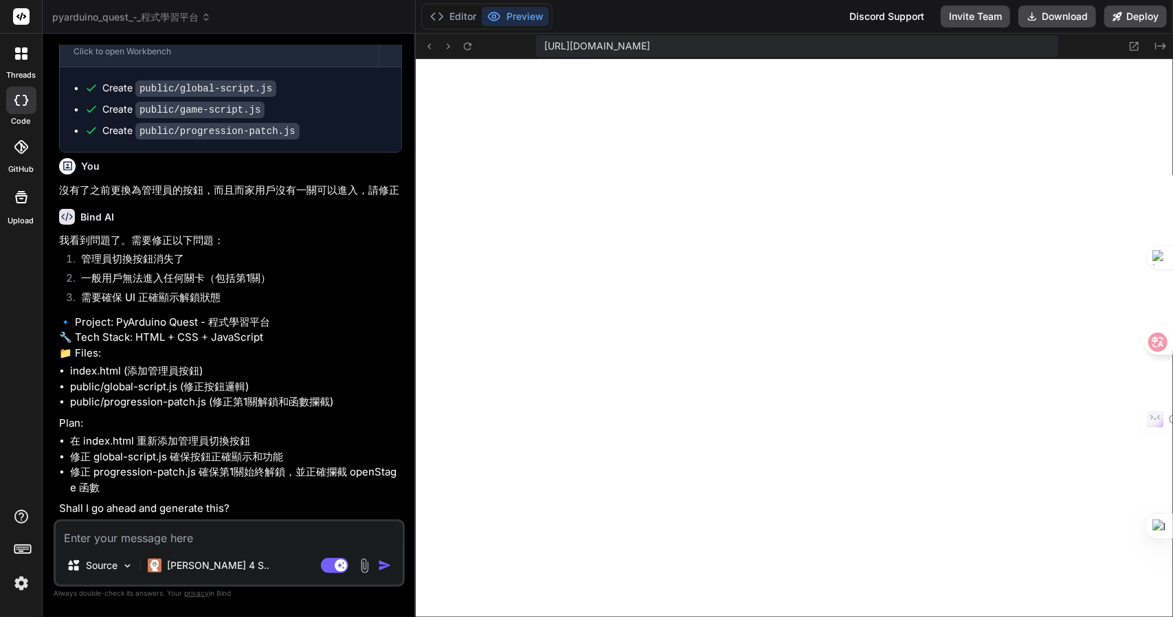
scroll to position [1879, 0]
click at [213, 529] on textarea at bounding box center [229, 534] width 347 height 25
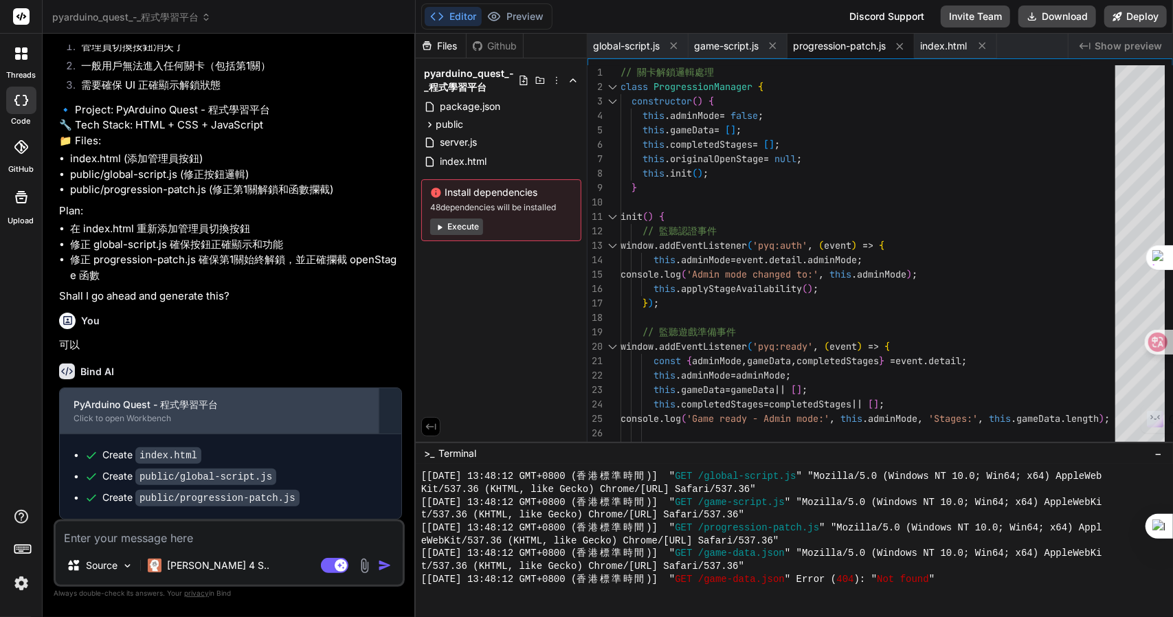
scroll to position [2089, 0]
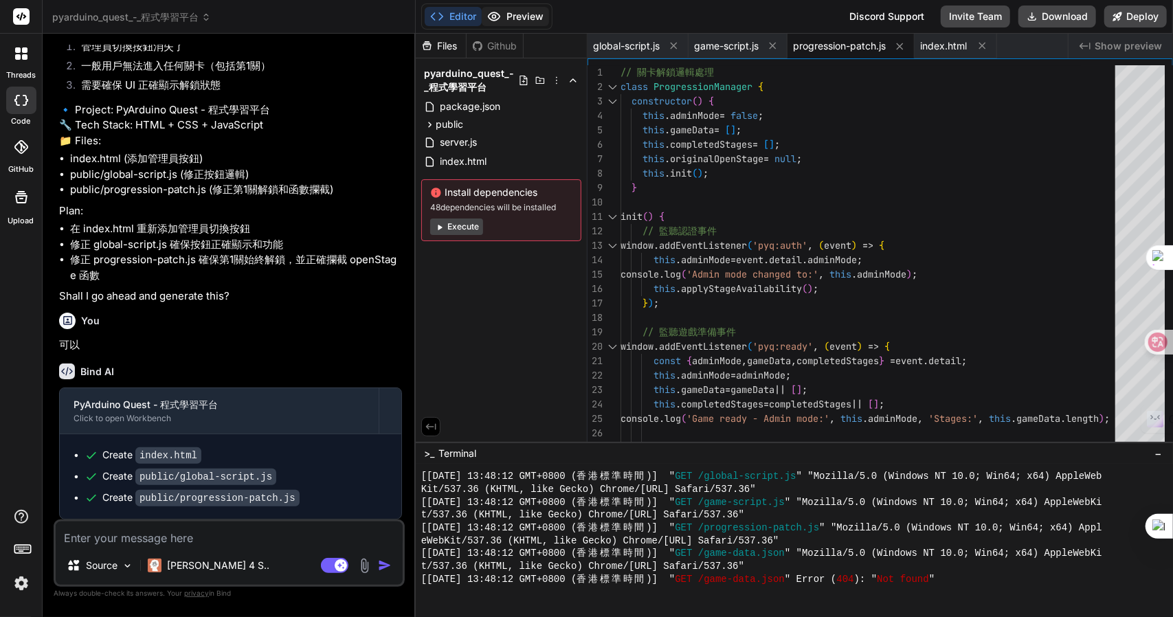
click at [540, 19] on button "Preview" at bounding box center [515, 16] width 67 height 19
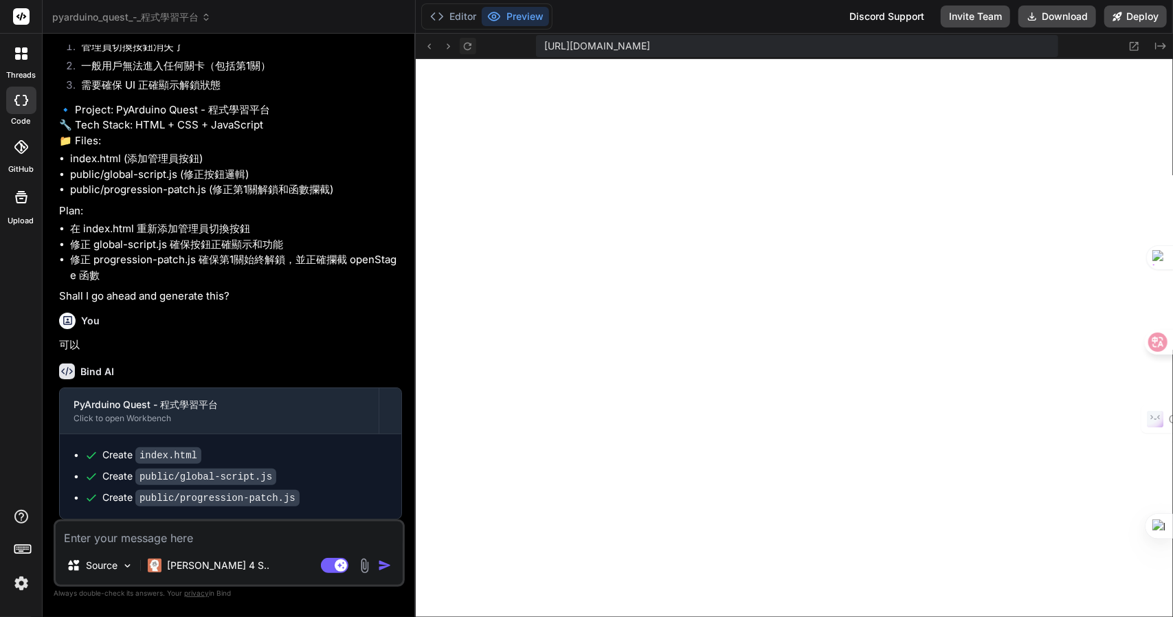
click at [469, 49] on icon at bounding box center [468, 47] width 12 height 12
click at [449, 21] on button "Editor" at bounding box center [453, 16] width 57 height 19
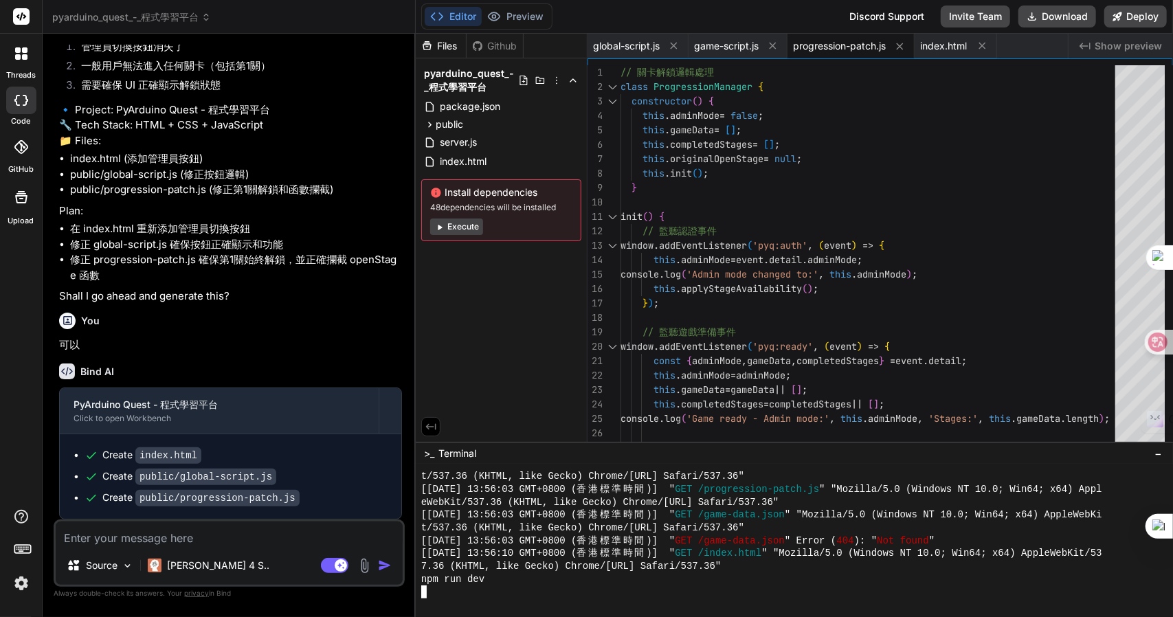
scroll to position [1257, 0]
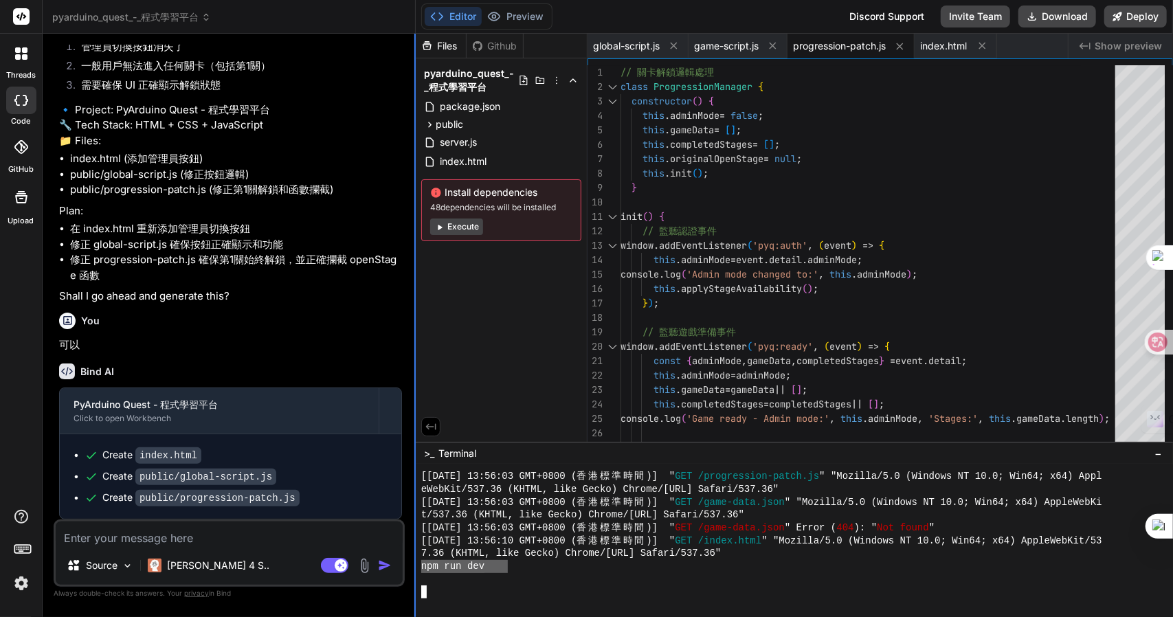
drag, startPoint x: 509, startPoint y: 563, endPoint x: 415, endPoint y: 573, distance: 94.7
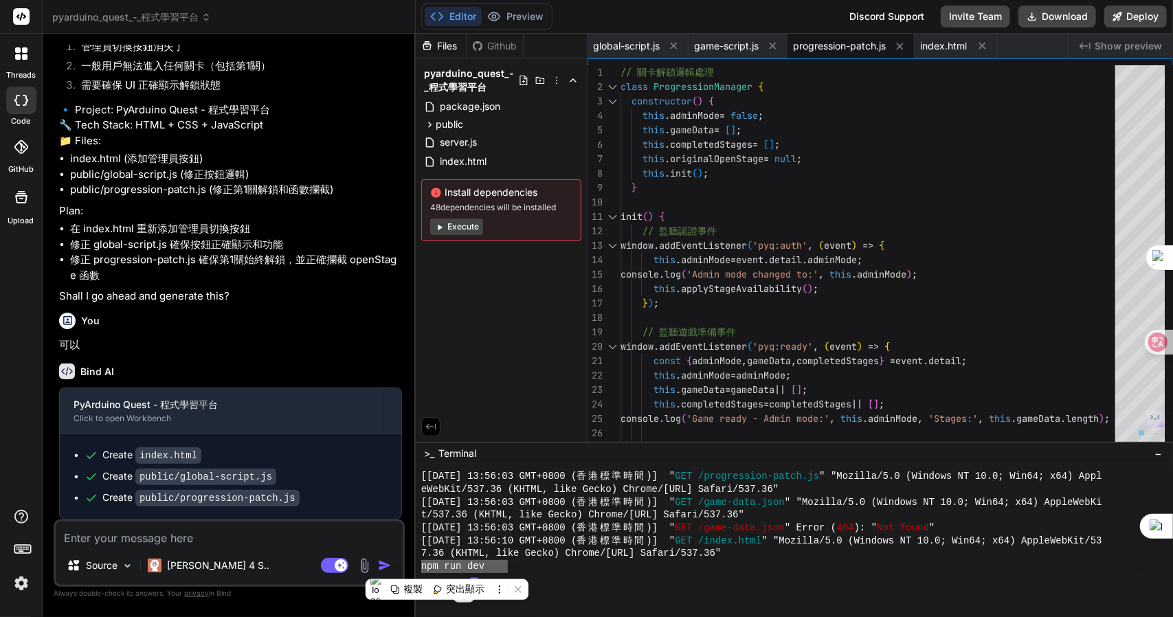
click at [210, 545] on textarea at bounding box center [229, 534] width 347 height 25
paste textarea "npm run dev"
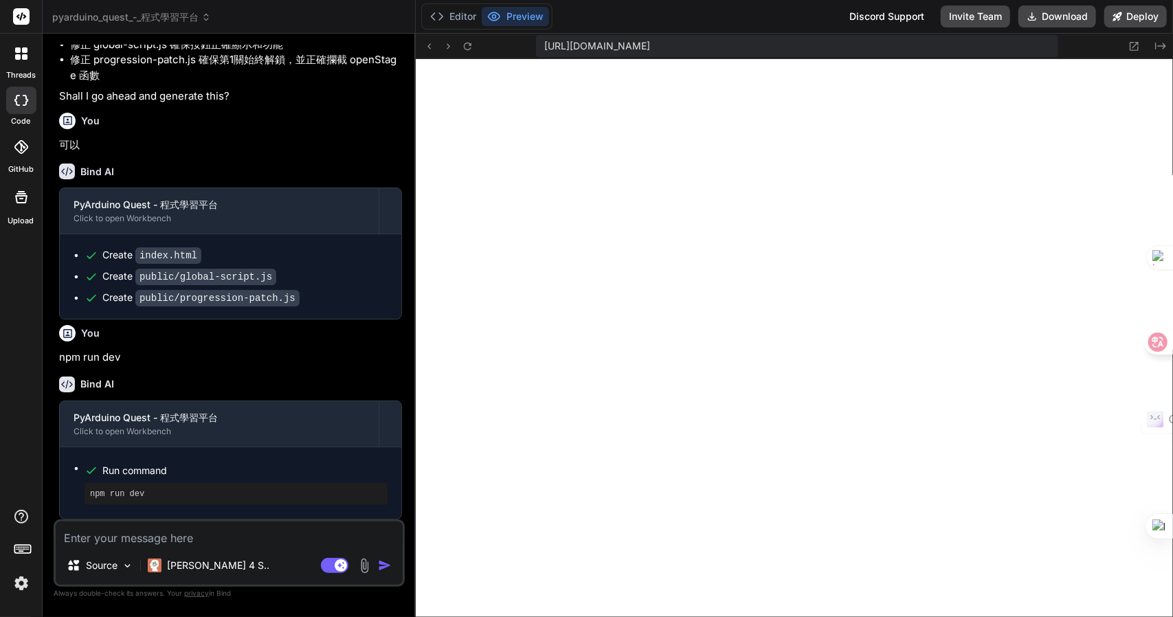
scroll to position [1963, 0]
click at [206, 537] on textarea at bounding box center [229, 534] width 347 height 25
click at [220, 563] on p "[PERSON_NAME] 4 S.." at bounding box center [218, 566] width 102 height 14
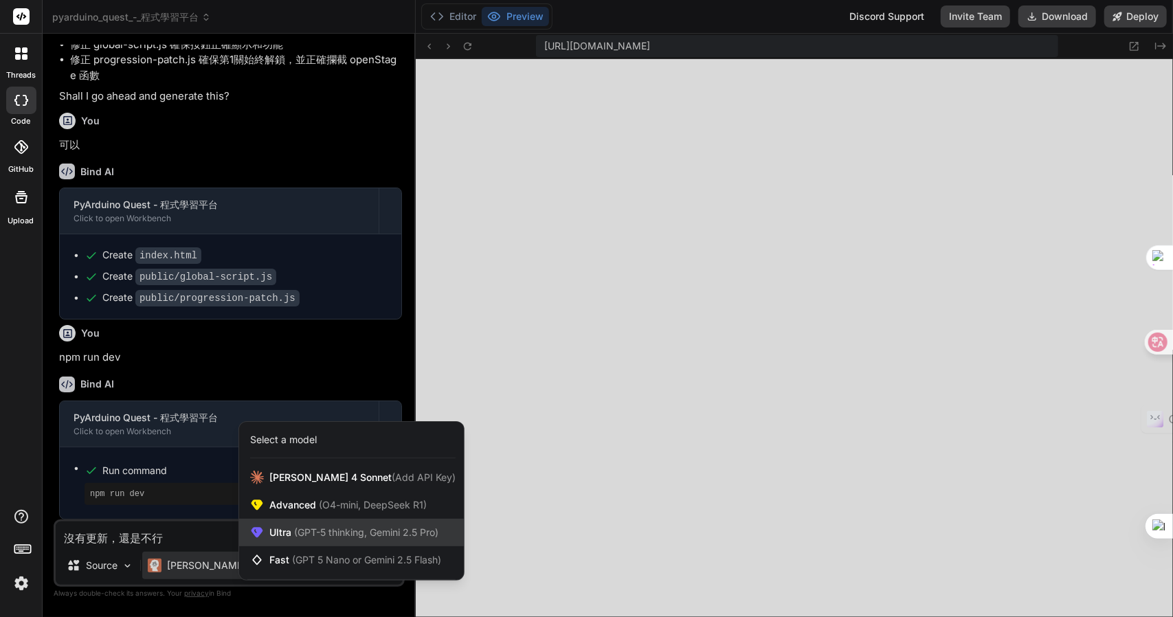
click at [344, 523] on div "Ultra (GPT-5 thinking, Gemini 2.5 Pro)" at bounding box center [351, 532] width 225 height 27
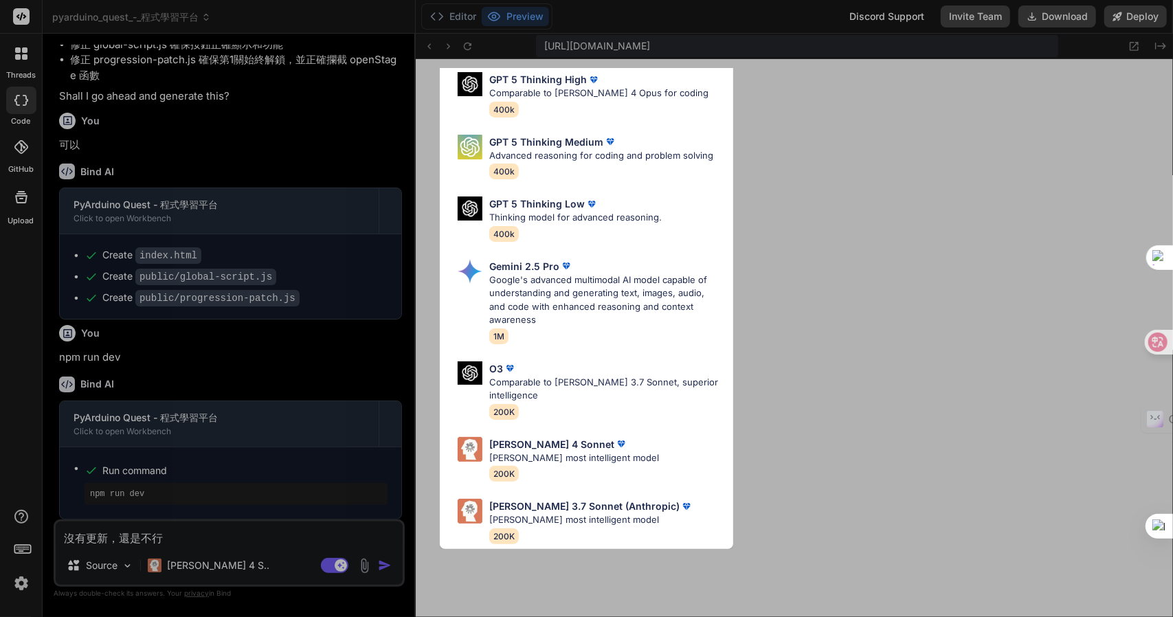
scroll to position [137, 0]
click at [595, 327] on p "Google's advanced multimodal AI model capable of understanding and generating t…" at bounding box center [605, 301] width 233 height 54
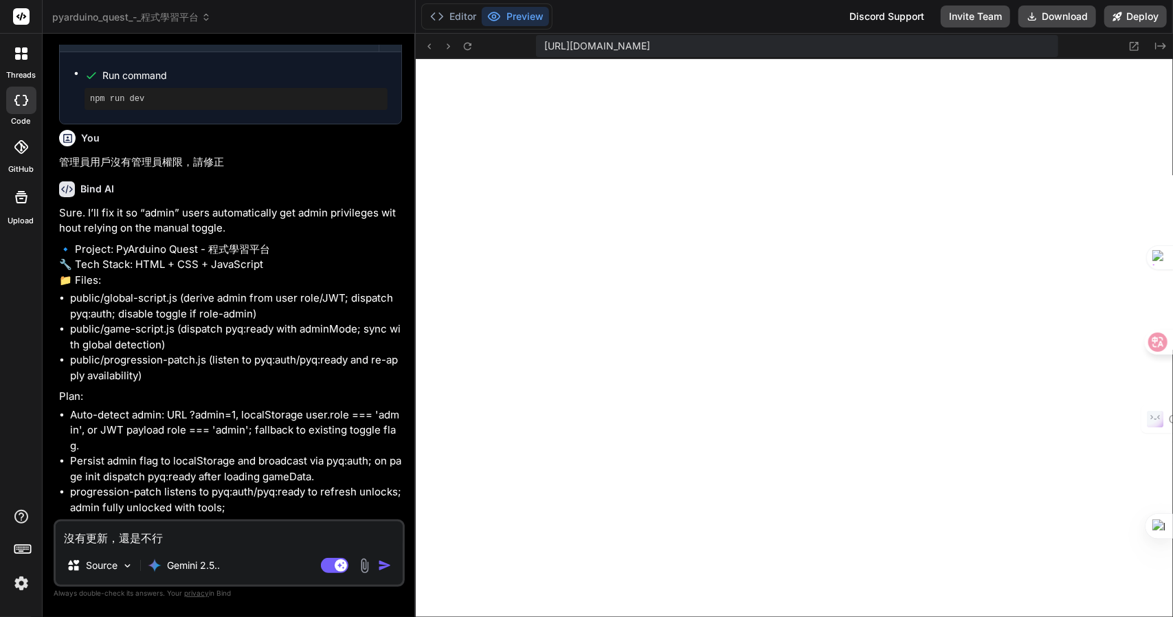
scroll to position [1168, 0]
drag, startPoint x: 250, startPoint y: 250, endPoint x: 52, endPoint y: 251, distance: 198.0
click at [52, 251] on div "Bind AI Web Search Created with Pixso. Code Generator You isStageUnlockedUser 沒…" at bounding box center [229, 325] width 373 height 583
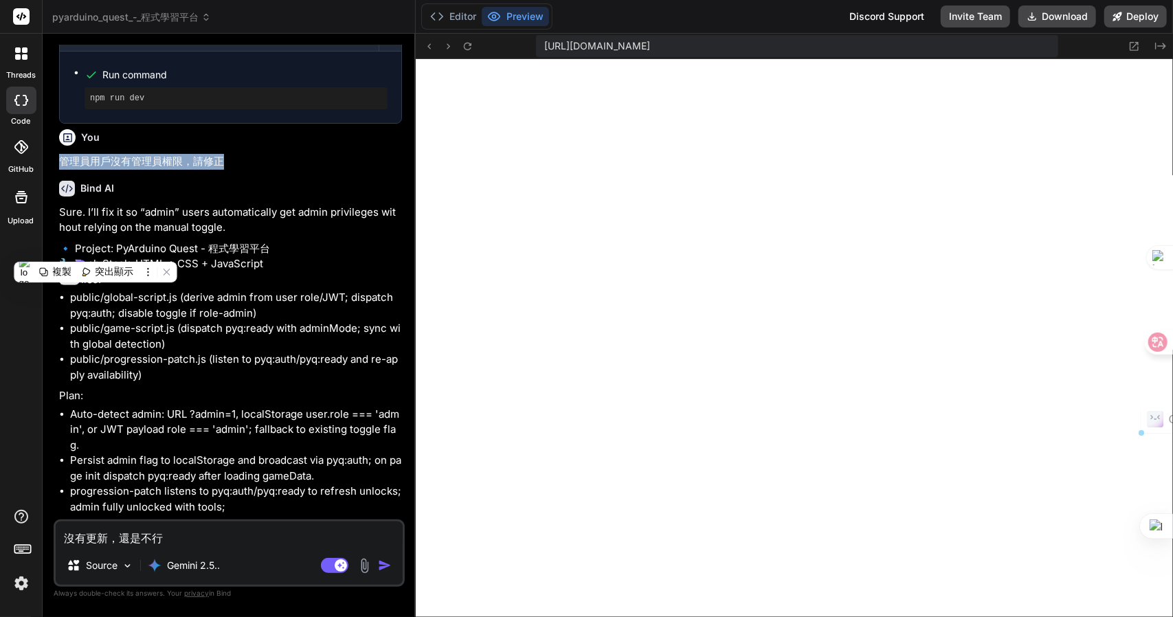
copy p "管理員用戶沒有管理員權限，請修正"
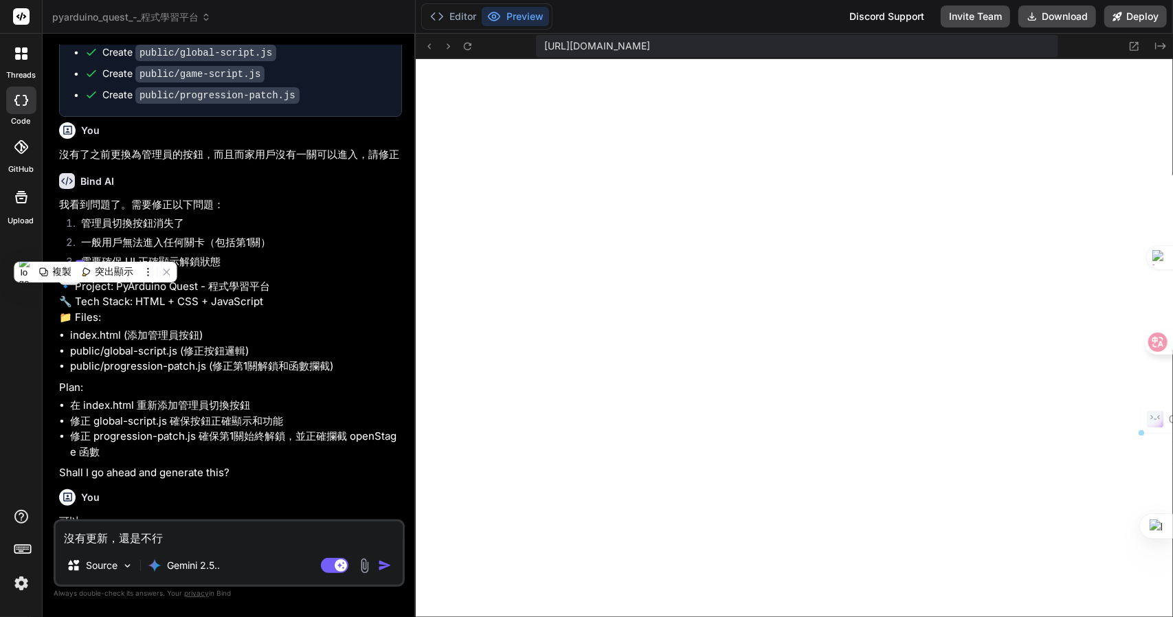
scroll to position [1787, 0]
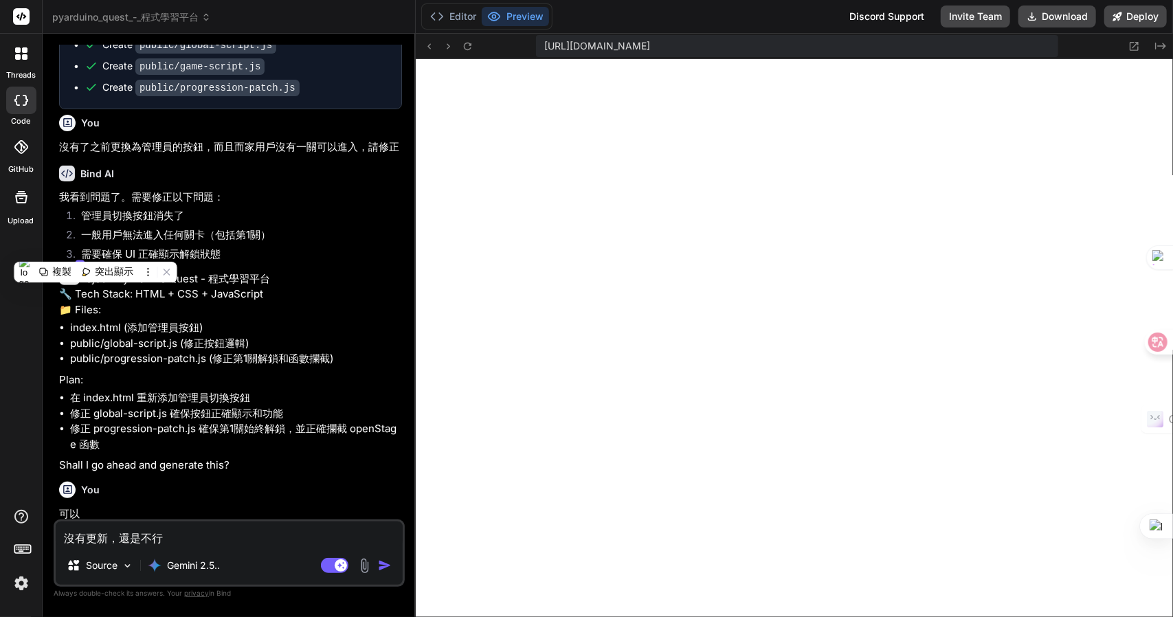
click at [243, 155] on p "沒有了之前更換為管理員的按鈕，而且而家用戶沒有一關可以進入，請修正" at bounding box center [230, 148] width 343 height 16
click at [236, 534] on textarea "沒有更新，還是不行" at bounding box center [229, 534] width 347 height 25
paste textarea "管理員用戶沒有管理員權限，請修正"
drag, startPoint x: 240, startPoint y: 540, endPoint x: 391, endPoint y: 534, distance: 151.3
click at [391, 534] on div "沒有更新，還是不行，1)管理員用戶沒有管理員權限，請修正 Source Gemini 2.5.. Agent Mode. When this toggle i…" at bounding box center [229, 553] width 351 height 67
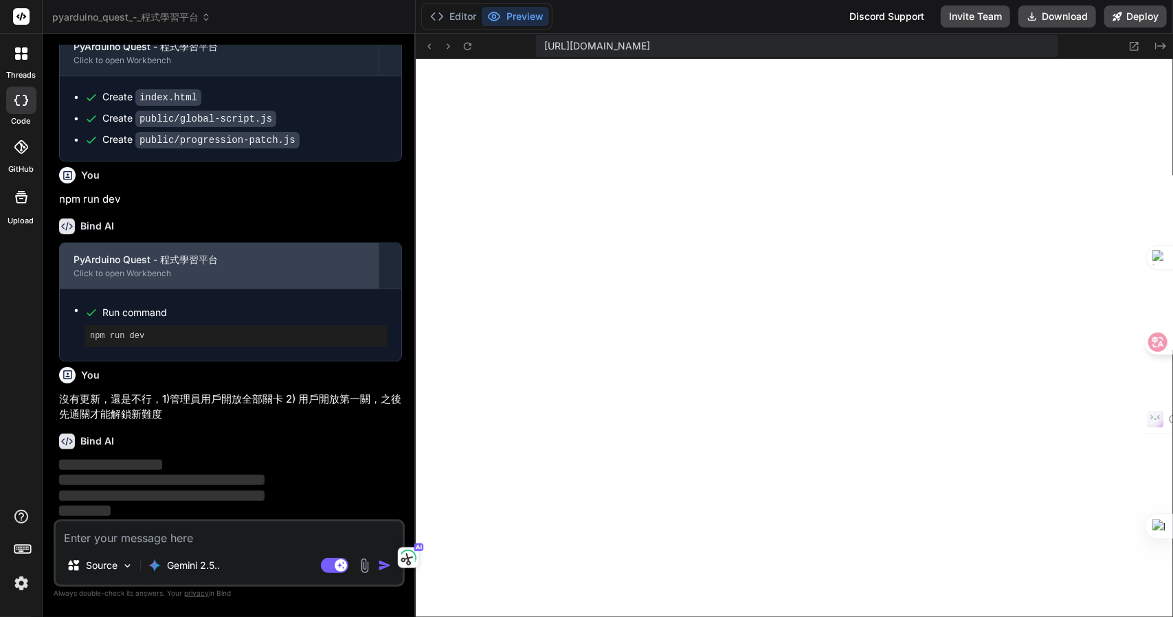
scroll to position [2446, 0]
